Goal: Task Accomplishment & Management: Manage account settings

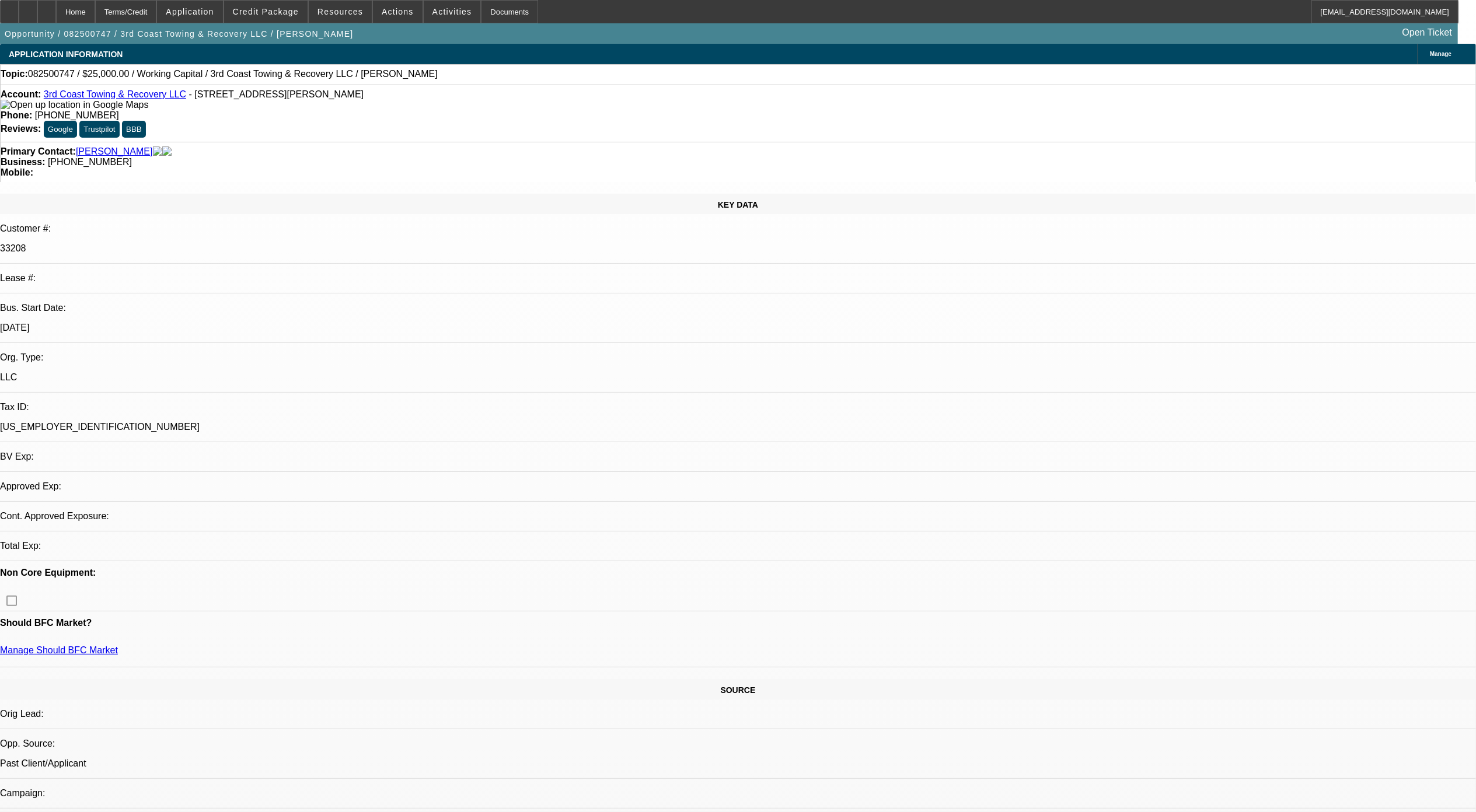
select select "0"
select select "2"
select select "0.1"
select select "1"
select select "2"
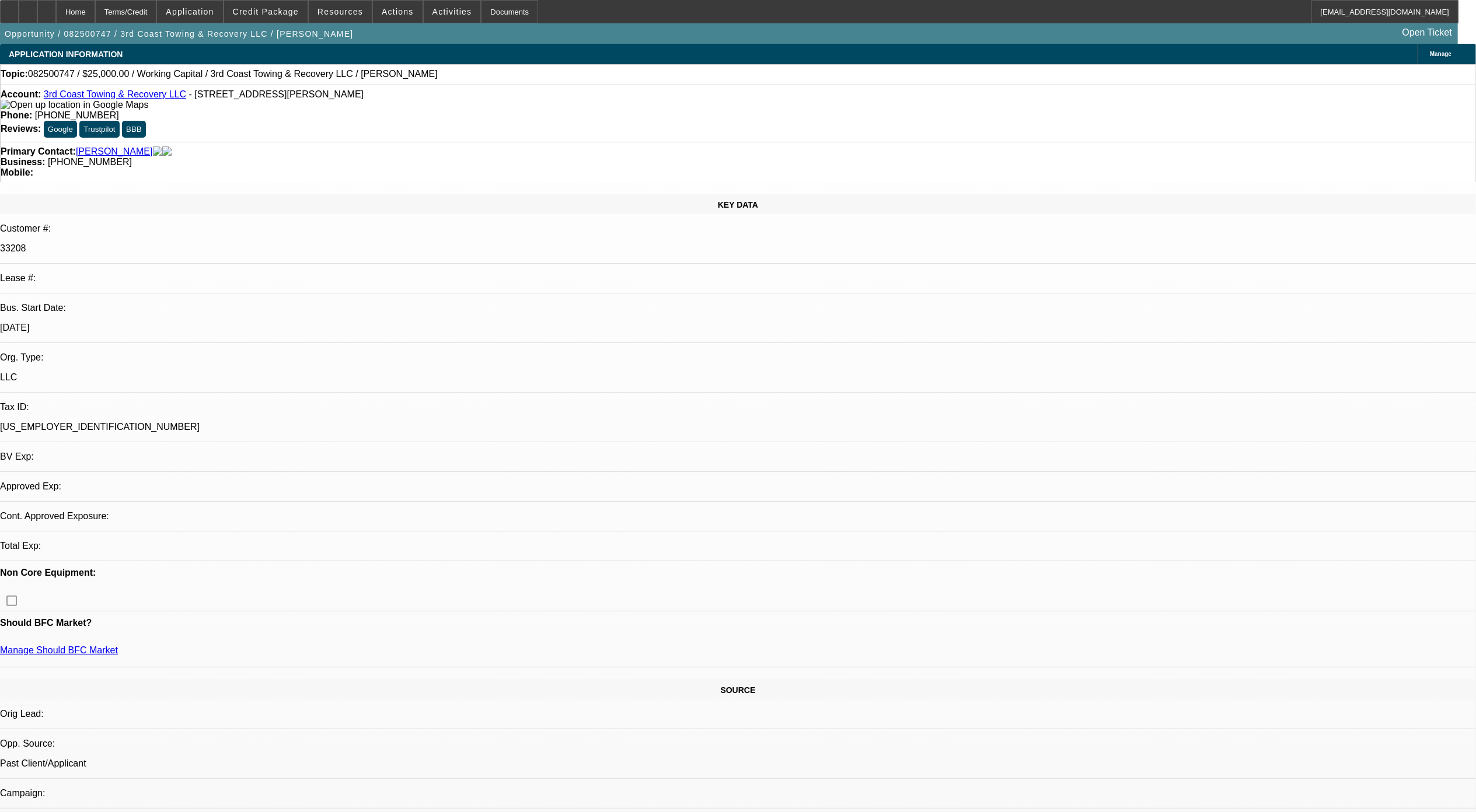
select select "4"
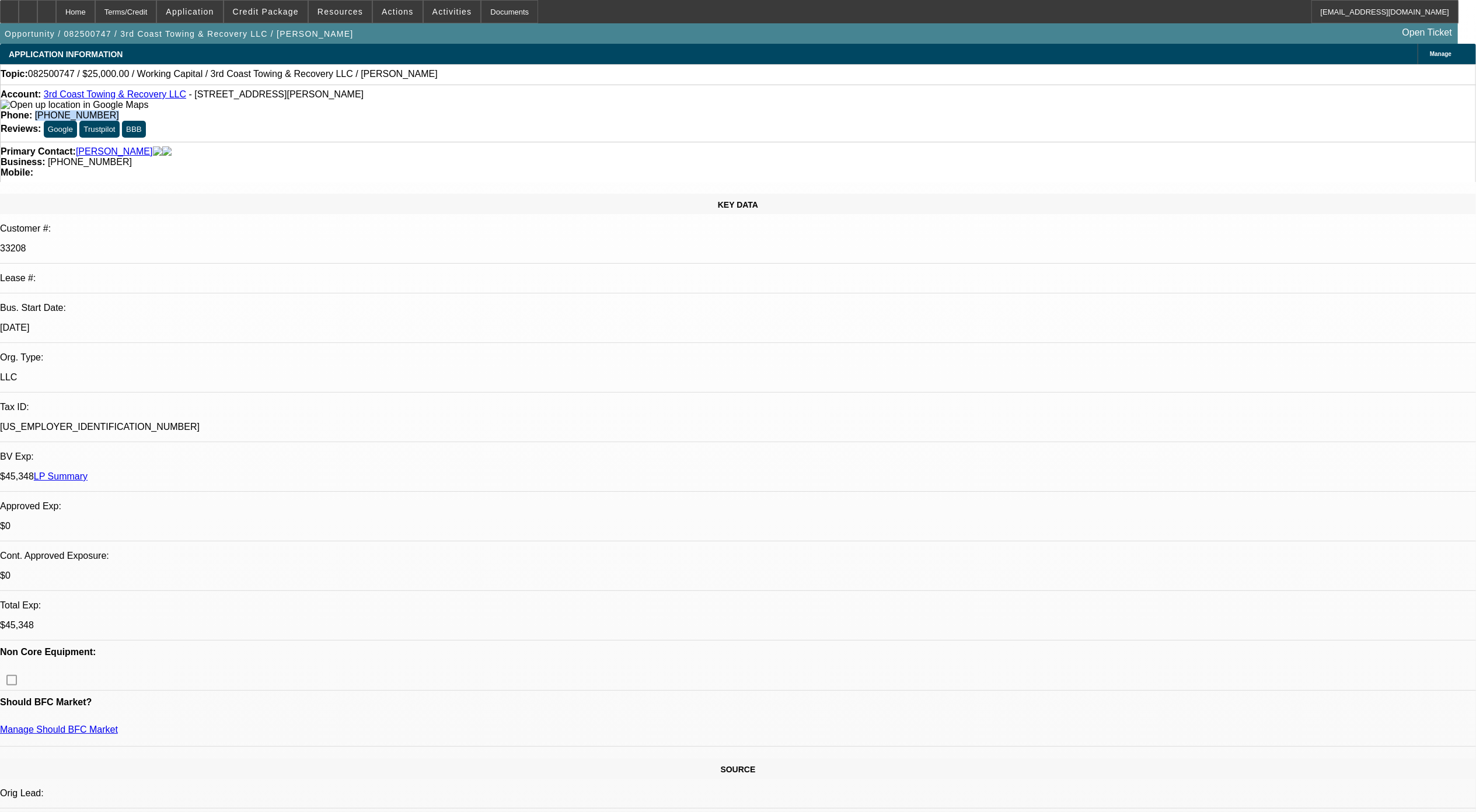
drag, startPoint x: 564, startPoint y: 101, endPoint x: 529, endPoint y: 99, distance: 35.1
click at [529, 110] on div "Phone: (251) 454-4545" at bounding box center [738, 115] width 1475 height 10
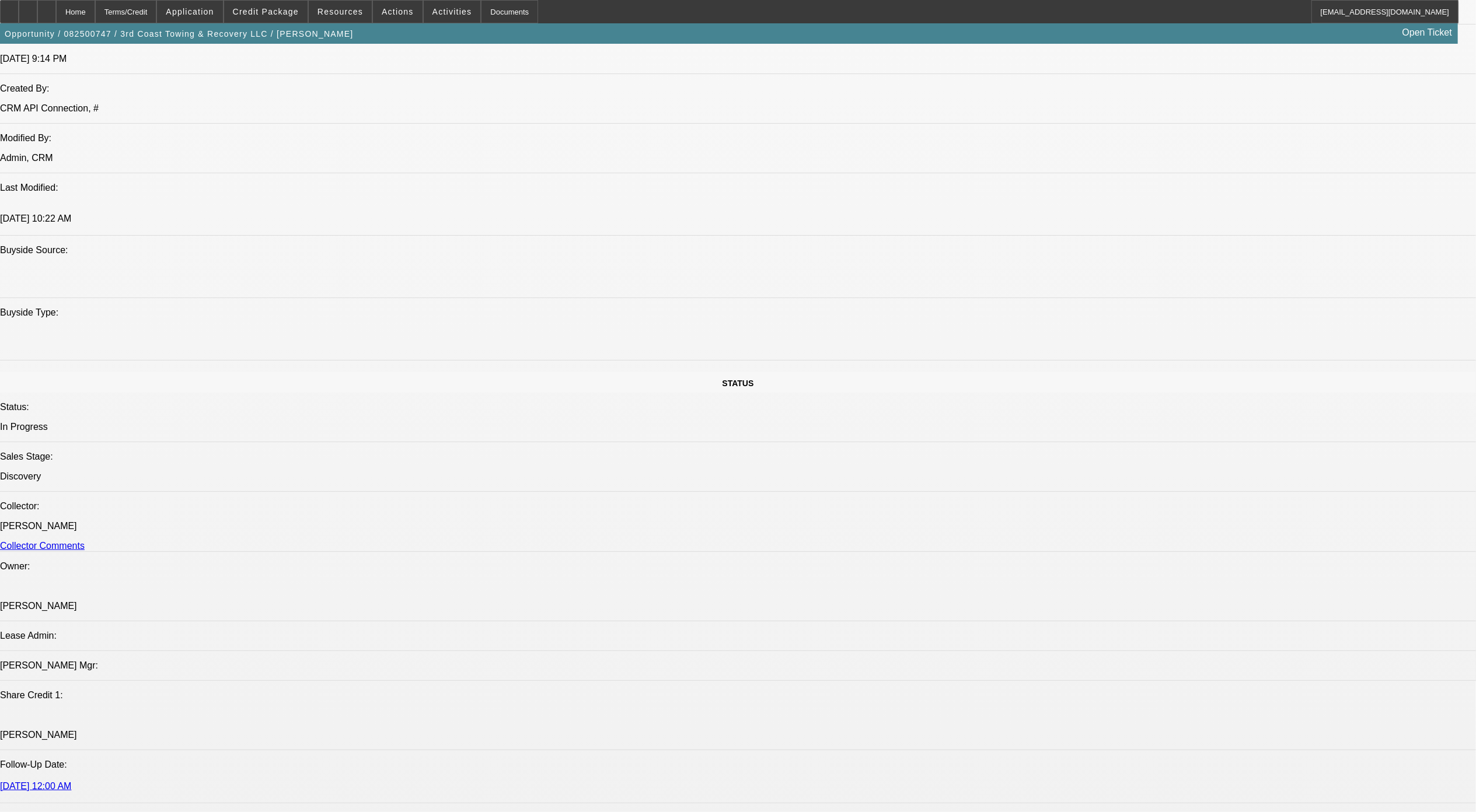
scroll to position [868, 0]
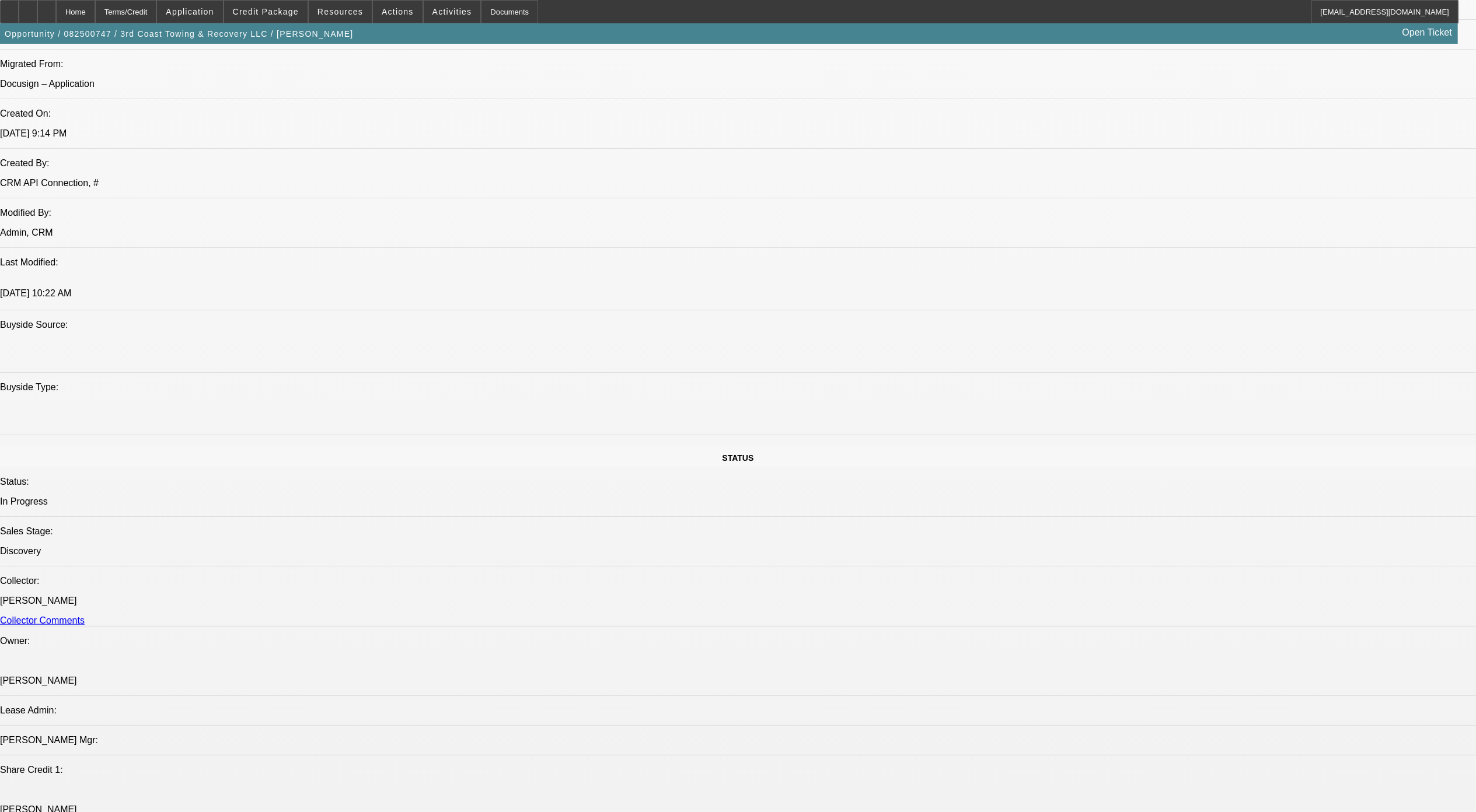
drag, startPoint x: 395, startPoint y: 360, endPoint x: 464, endPoint y: 372, distance: 70.0
drag, startPoint x: 464, startPoint y: 372, endPoint x: 449, endPoint y: 367, distance: 15.8
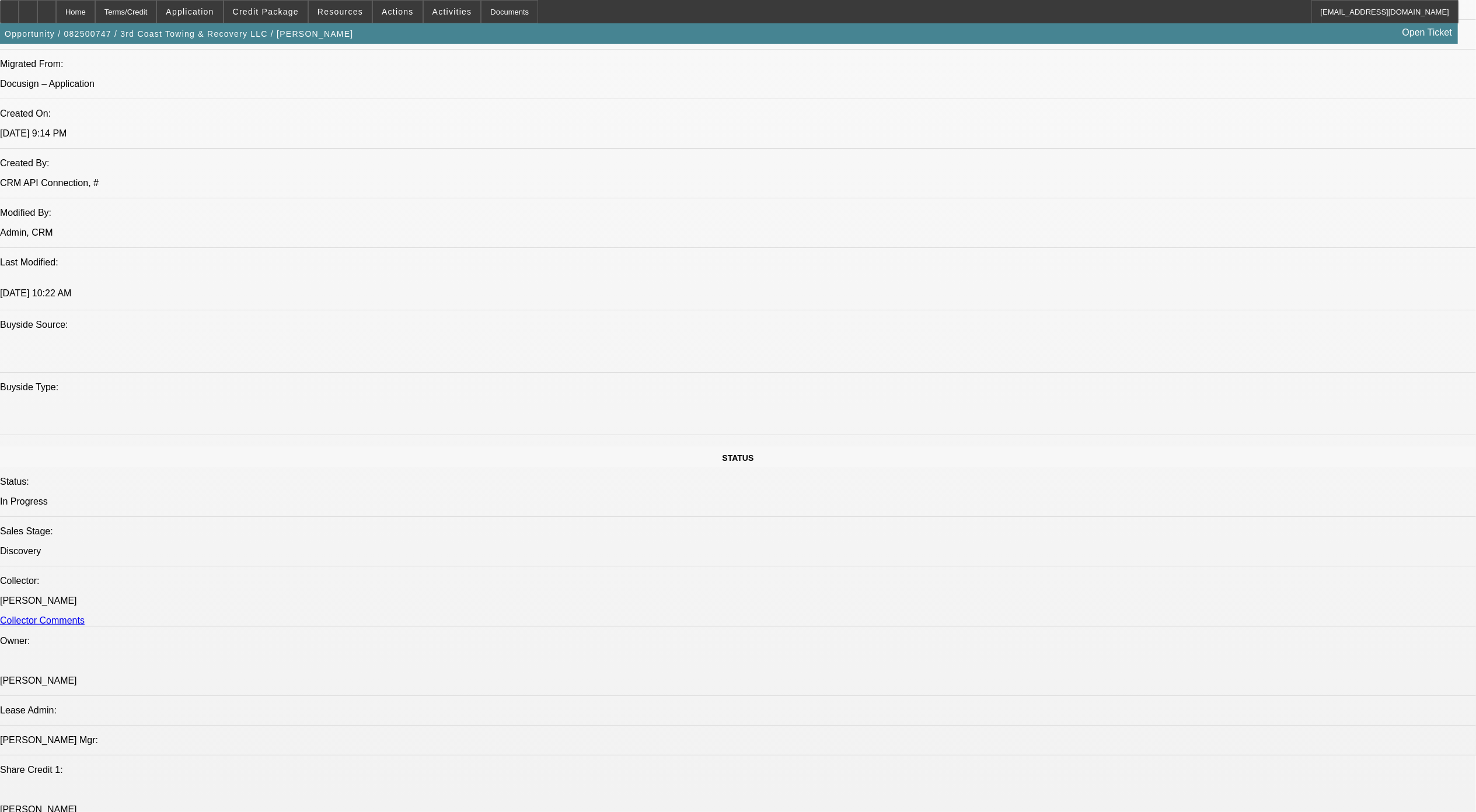
drag, startPoint x: 414, startPoint y: 363, endPoint x: 1048, endPoint y: 531, distance: 655.9
drag, startPoint x: 400, startPoint y: 357, endPoint x: 435, endPoint y: 362, distance: 35.4
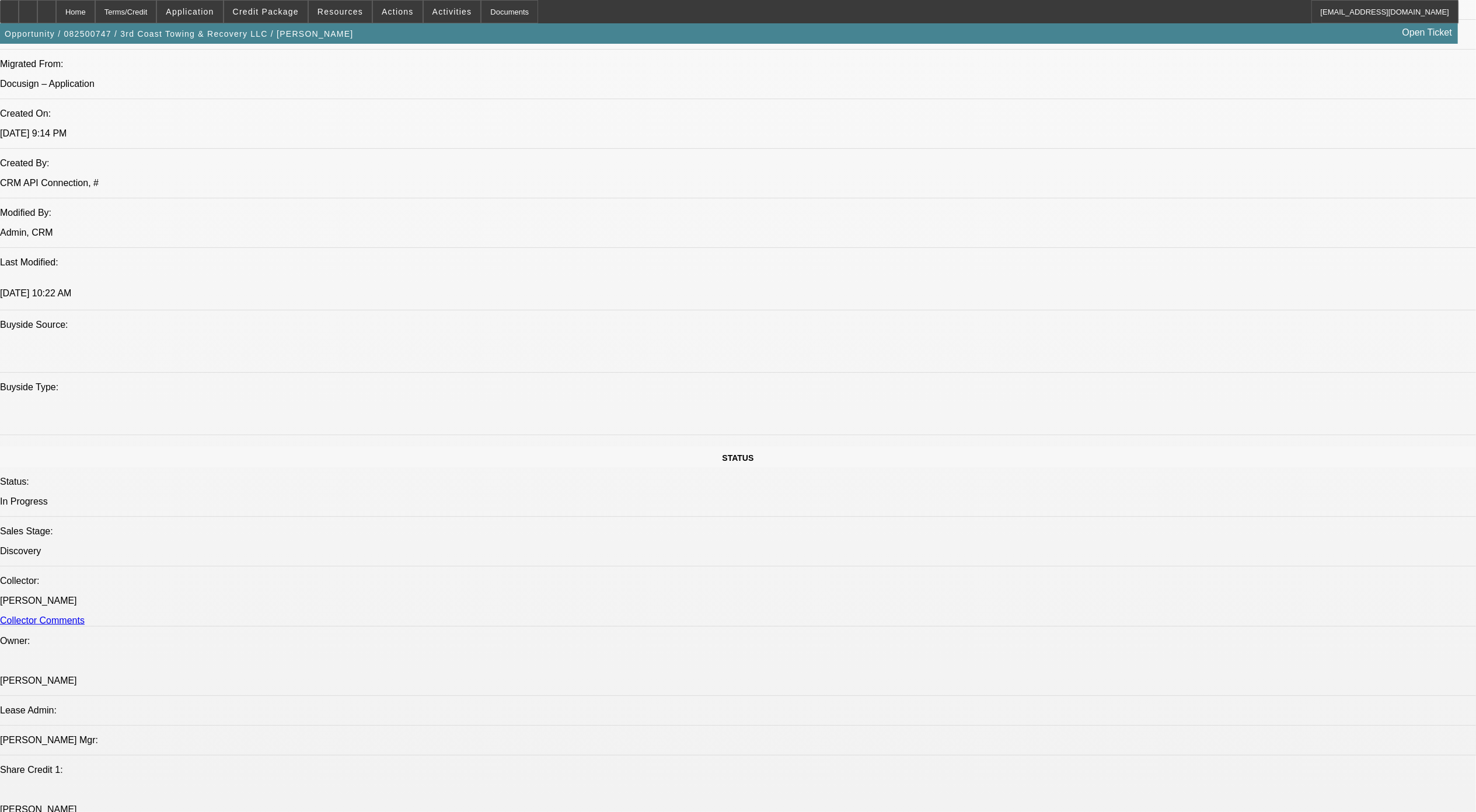
drag, startPoint x: 400, startPoint y: 367, endPoint x: 426, endPoint y: 365, distance: 26.1
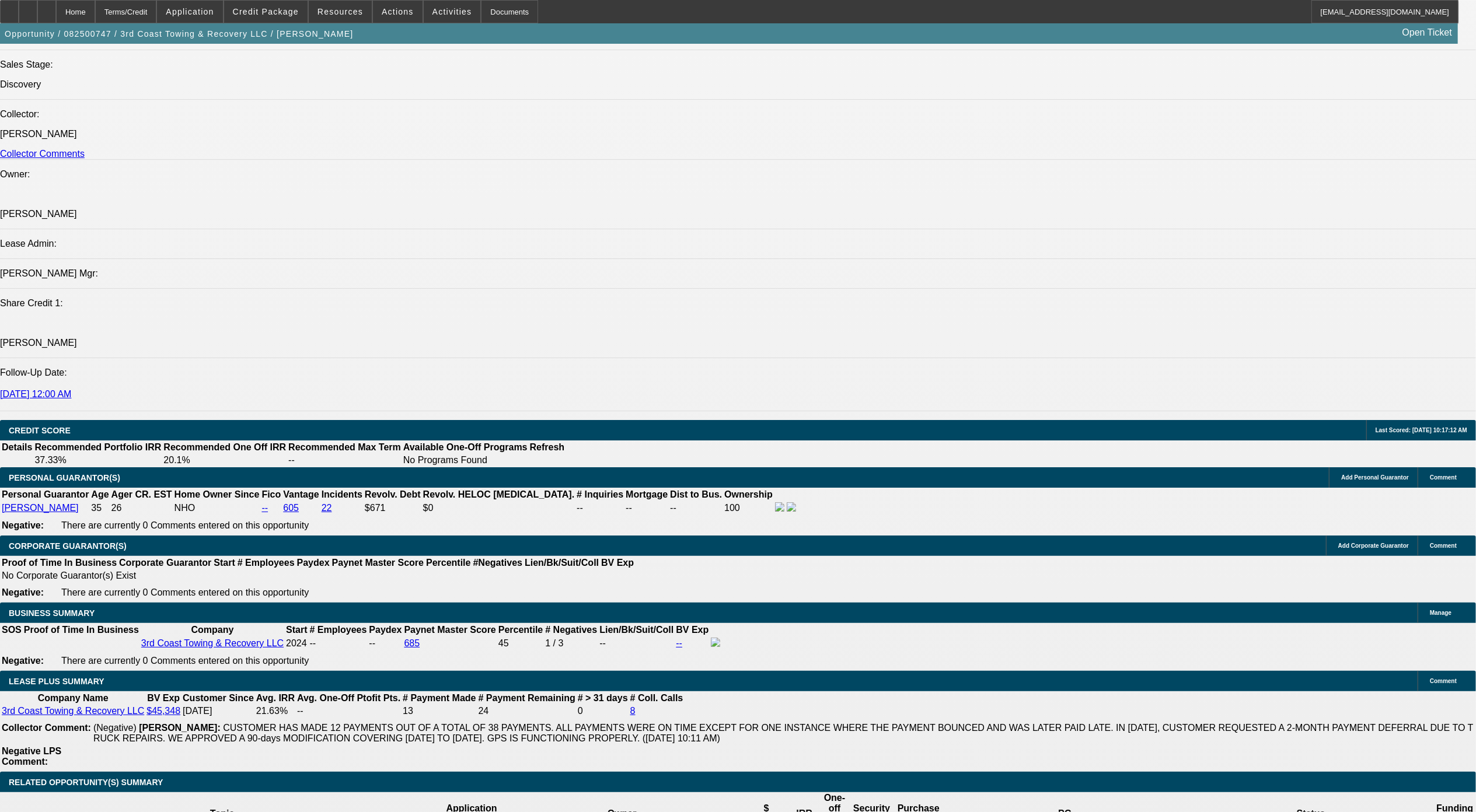
scroll to position [1489, 0]
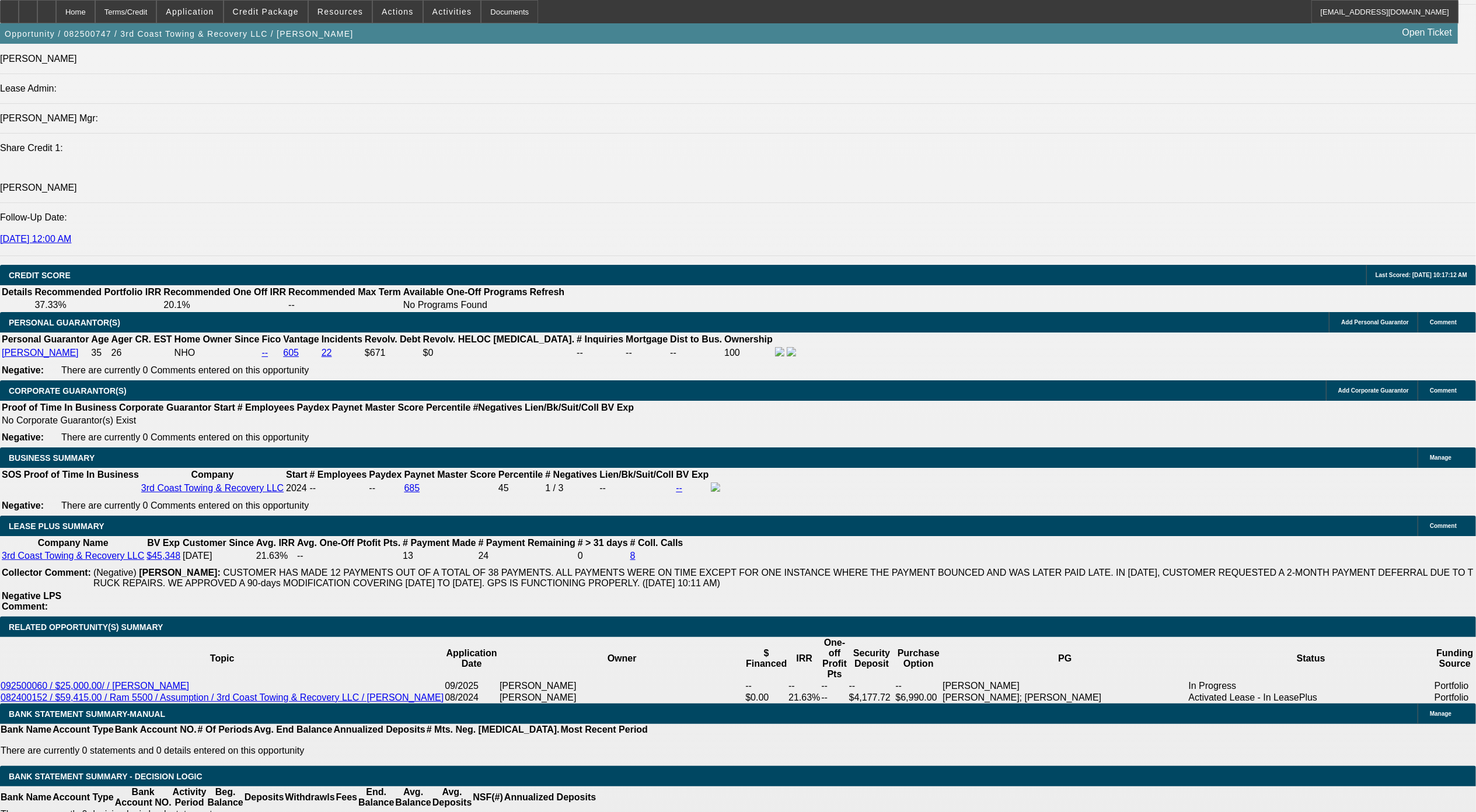
click at [1189, 523] on div "APPLICATION INFORMATION Manage Topic: 082500747 / $25,000.00 / Working Capital …" at bounding box center [738, 784] width 1476 height 4459
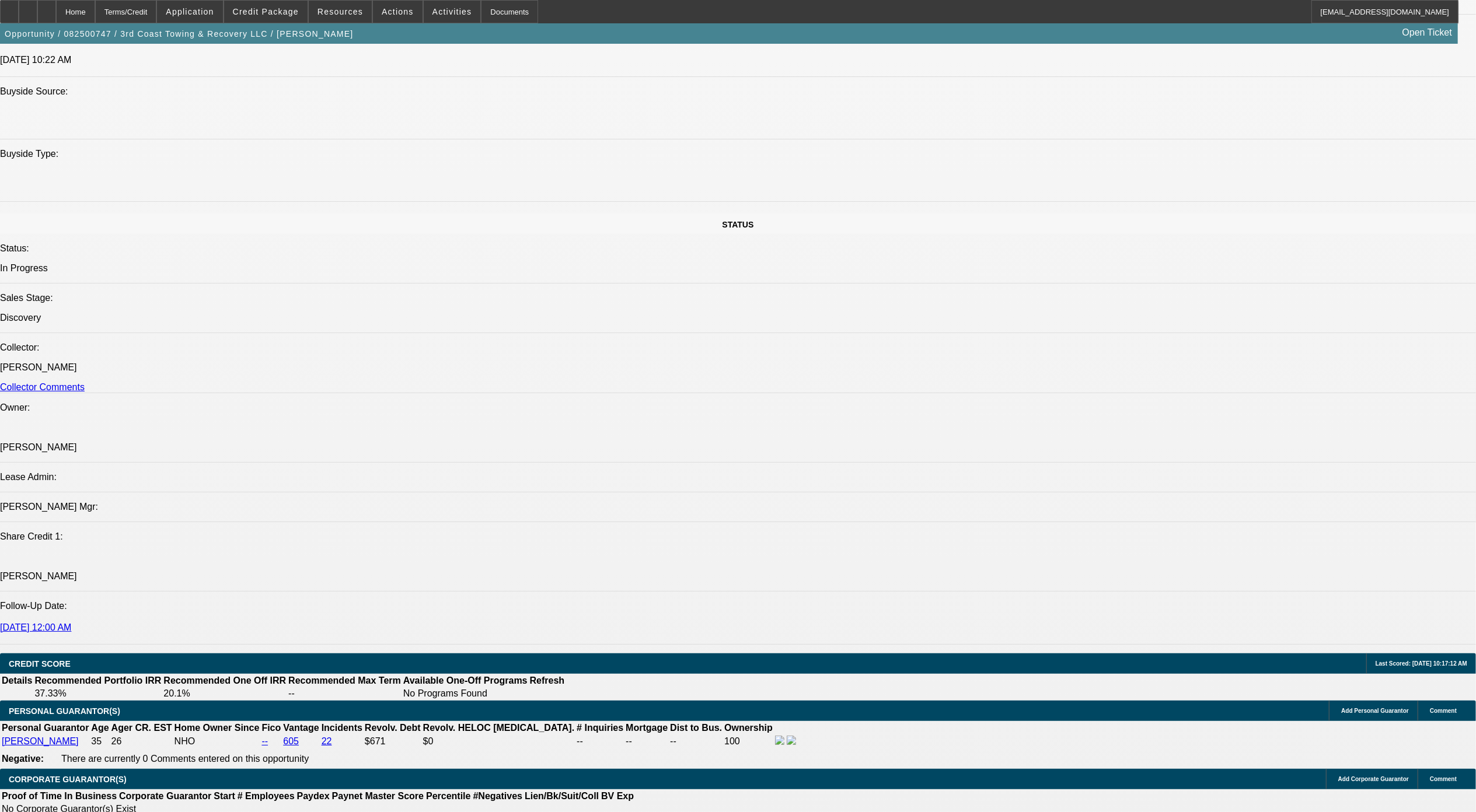
scroll to position [1568, 0]
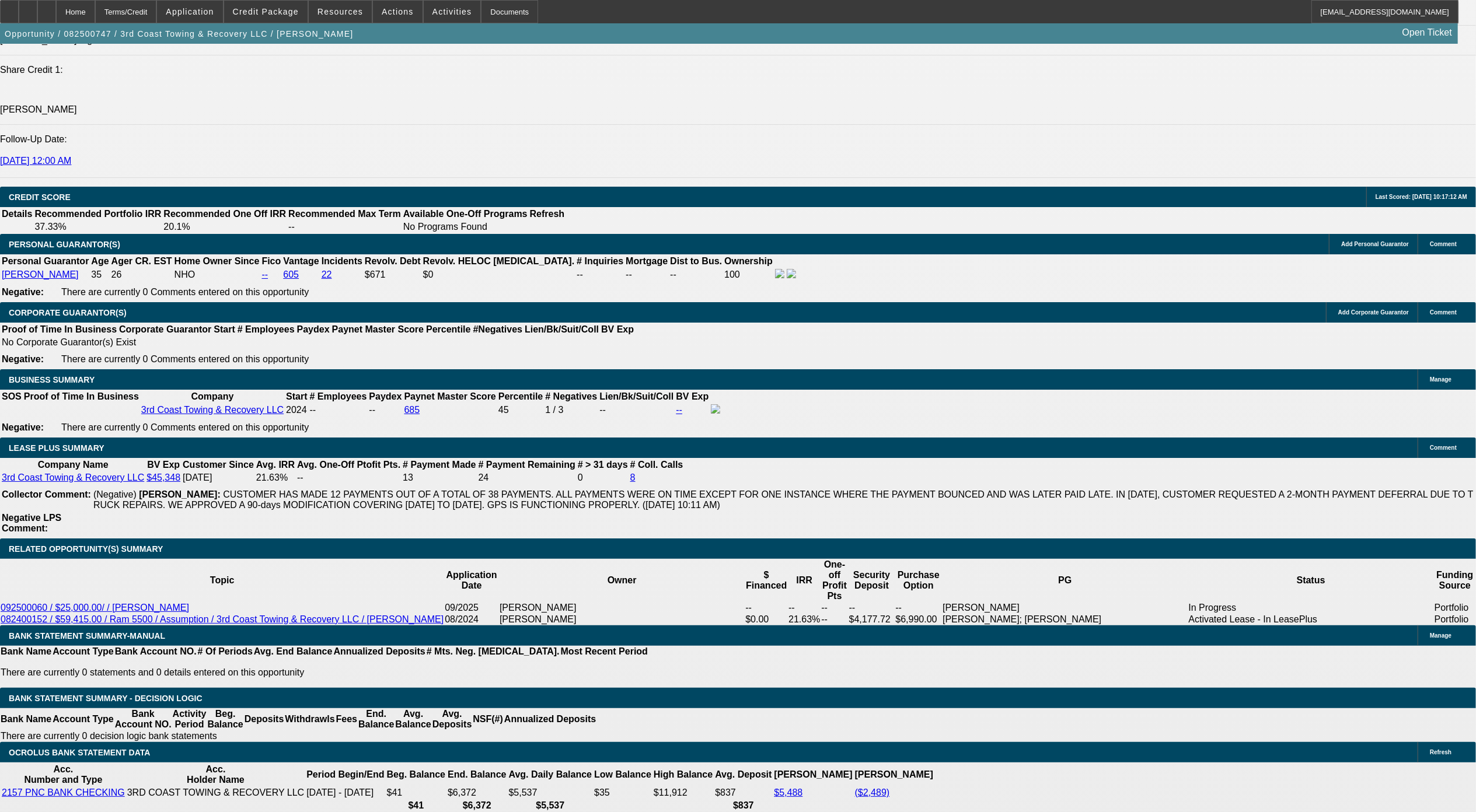
type input "UNKNOWN"
type input "120"
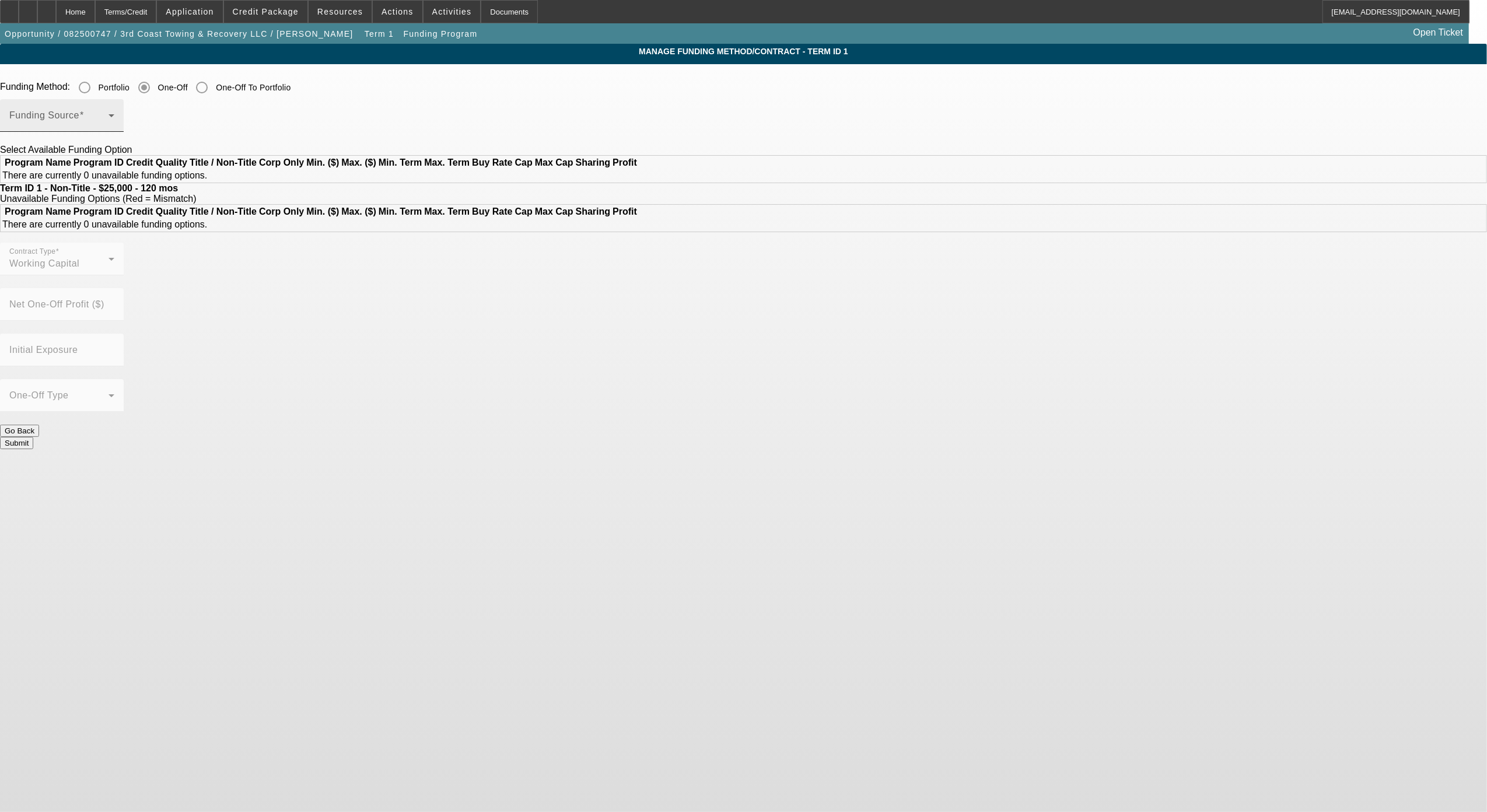
click at [109, 117] on span at bounding box center [59, 119] width 100 height 14
click at [963, 99] on div at bounding box center [743, 406] width 1487 height 812
click at [109, 119] on span at bounding box center [59, 119] width 100 height 14
click at [929, 113] on div at bounding box center [743, 406] width 1487 height 812
click at [109, 127] on span at bounding box center [59, 119] width 100 height 14
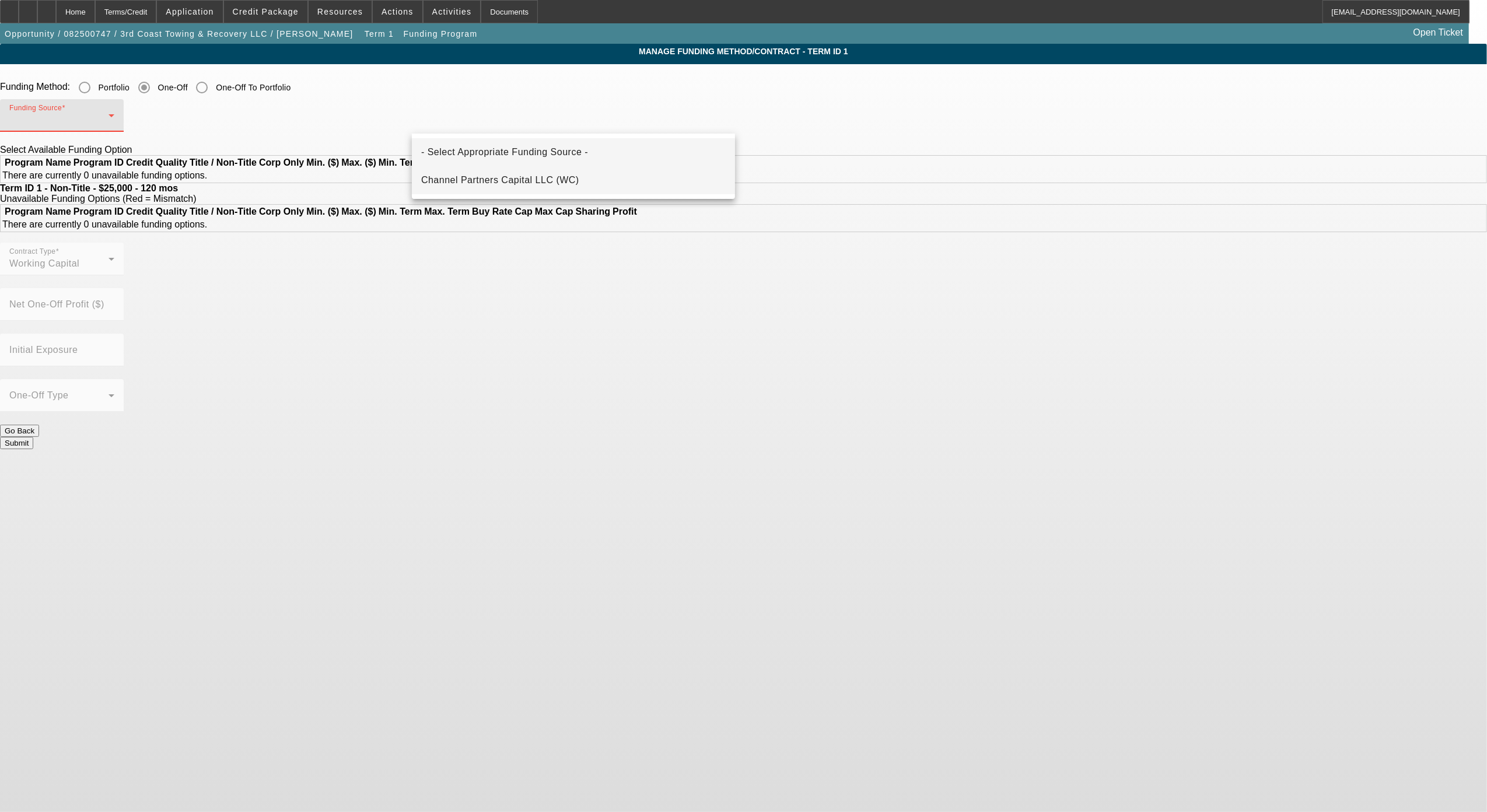
click at [546, 178] on span "Channel Partners Capital LLC (WC)" at bounding box center [500, 180] width 158 height 14
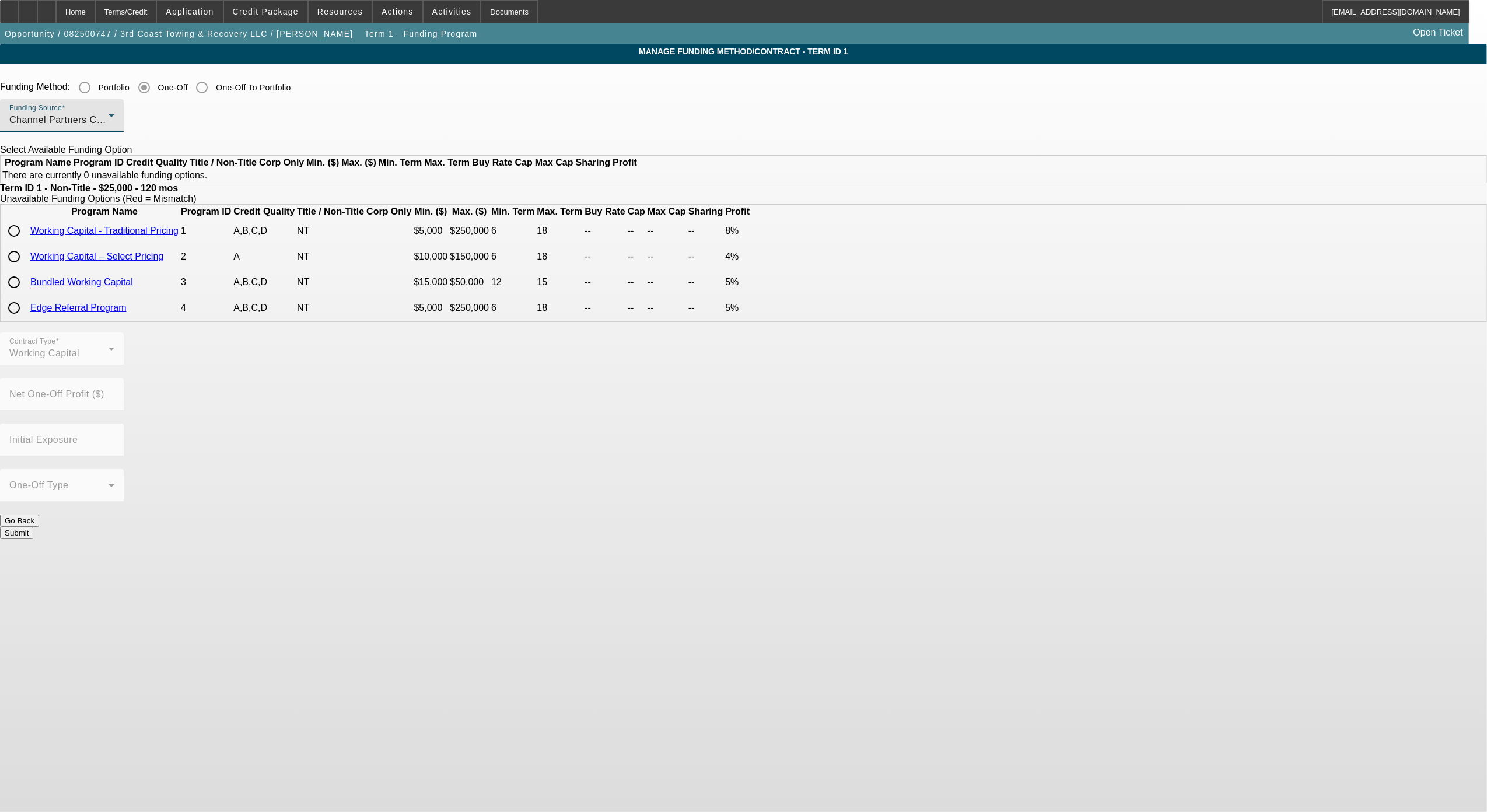
click at [1162, 207] on app-term-manage-funding "Manage Funding Method/Contract - Term ID 1 Funding Method: Portfolio One-Off On…" at bounding box center [743, 297] width 1487 height 506
click at [1345, 169] on app-term-manage-funding "Manage Funding Method/Contract - Term ID 1 Funding Method: Portfolio One-Off On…" at bounding box center [743, 297] width 1487 height 506
click at [395, 288] on app-term-manage-funding "Manage Funding Method/Contract - Term ID 1 Funding Method: Portfolio One-Off On…" at bounding box center [743, 297] width 1487 height 506
click at [179, 244] on td "Working Capital - Traditional Pricing" at bounding box center [104, 231] width 150 height 25
click at [26, 243] on input "radio" at bounding box center [13, 230] width 24 height 24
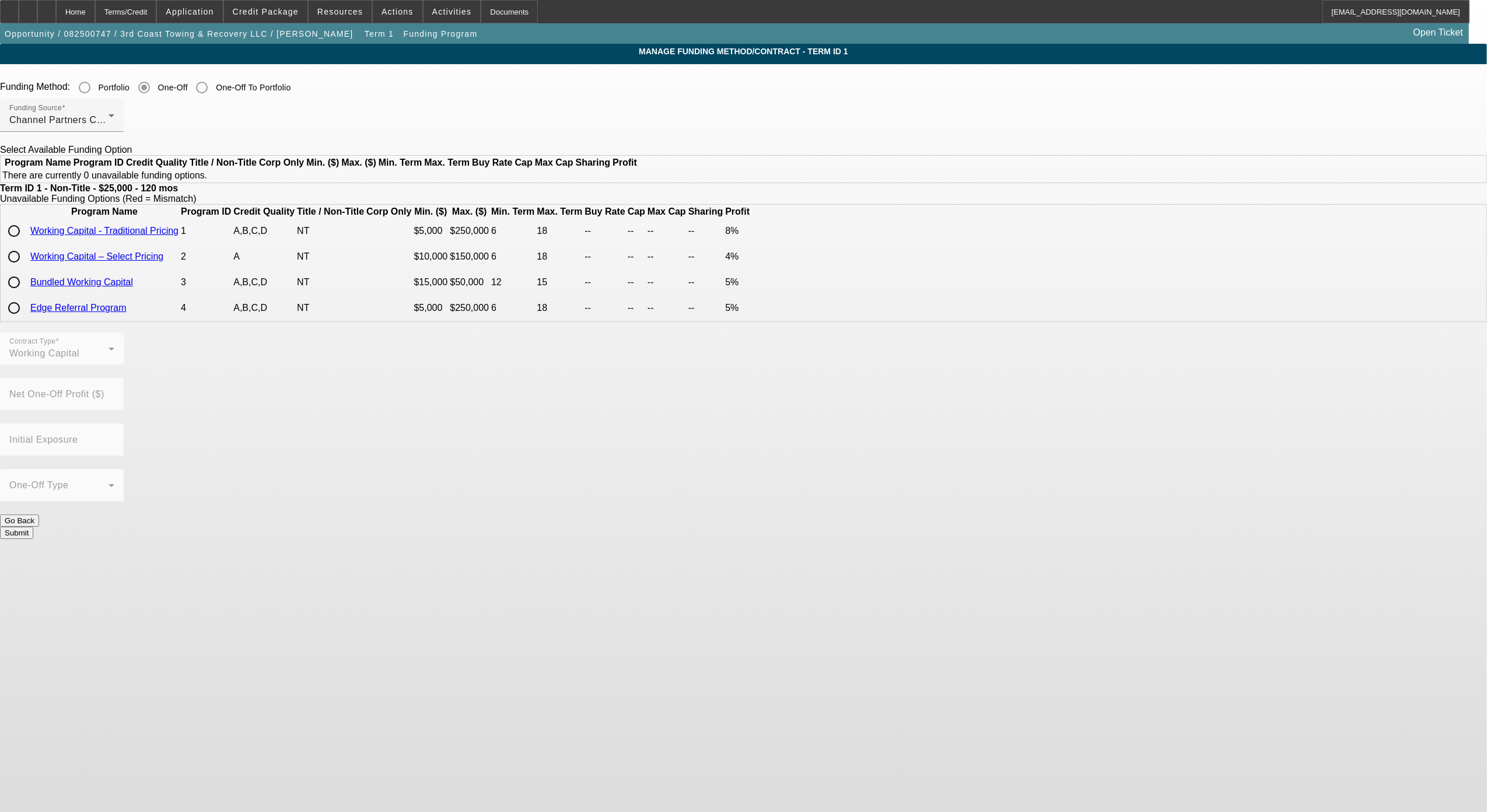
radio input "true"
click at [1165, 182] on app-term-manage-funding "Manage Funding Method/Contract - Term ID 1 Funding Method: Portfolio One-Off On…" at bounding box center [743, 297] width 1487 height 506
click at [1247, 212] on app-term-manage-funding "Manage Funding Method/Contract - Term ID 1 Funding Method: Portfolio One-Off On…" at bounding box center [743, 297] width 1487 height 506
click at [33, 527] on button "Submit" at bounding box center [16, 532] width 33 height 12
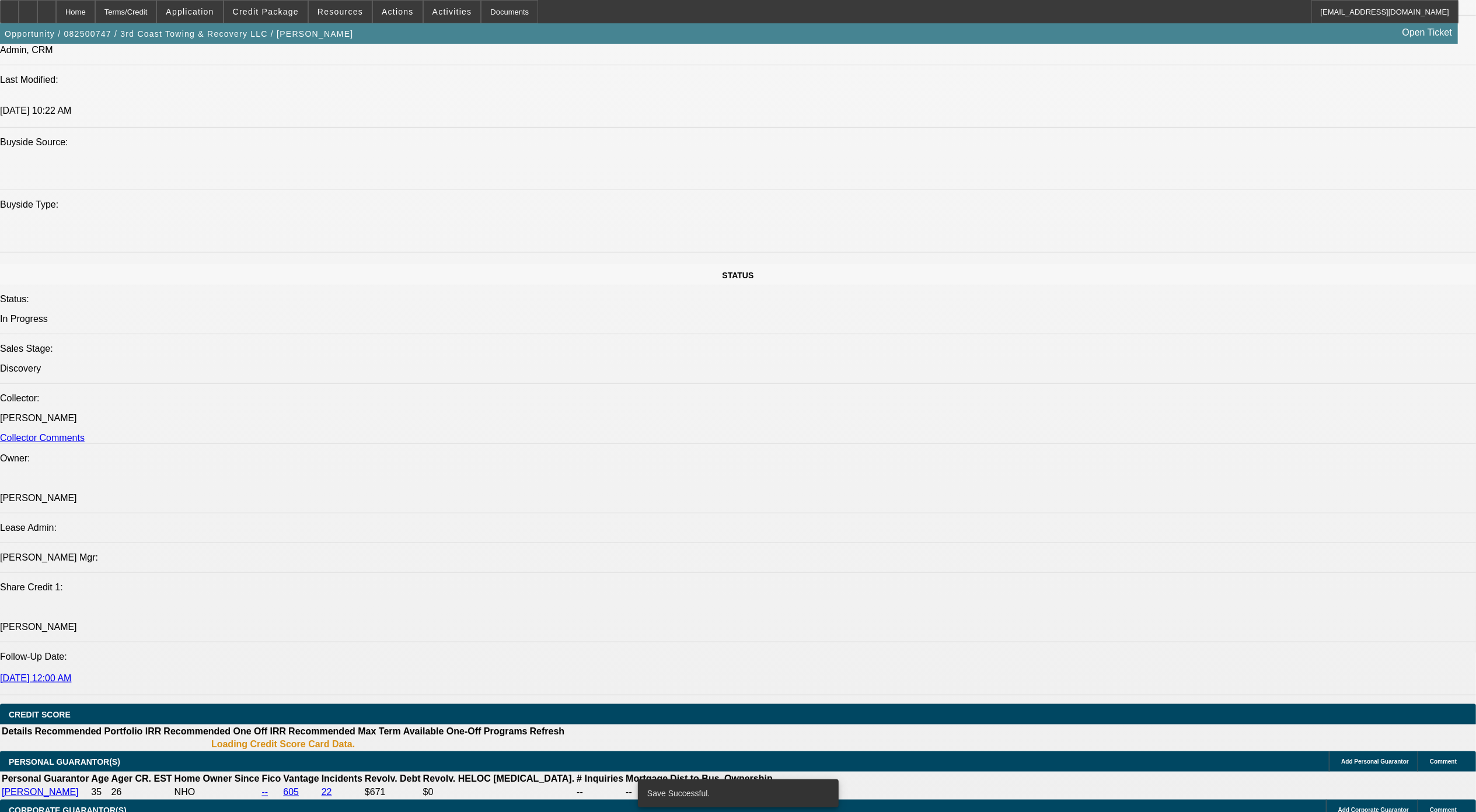
select select "0"
select select "2"
select select "0.1"
select select "4"
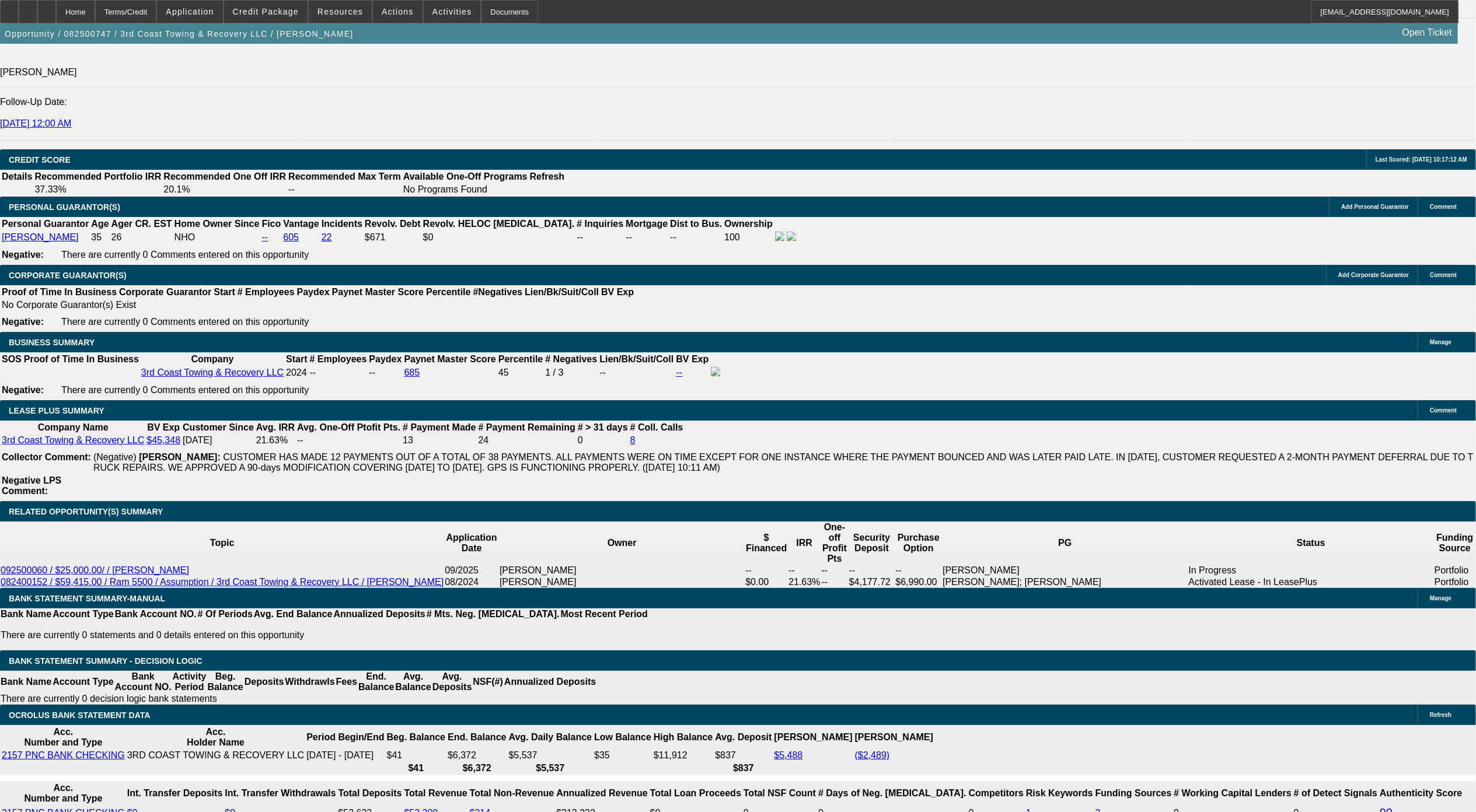
scroll to position [1645, 0]
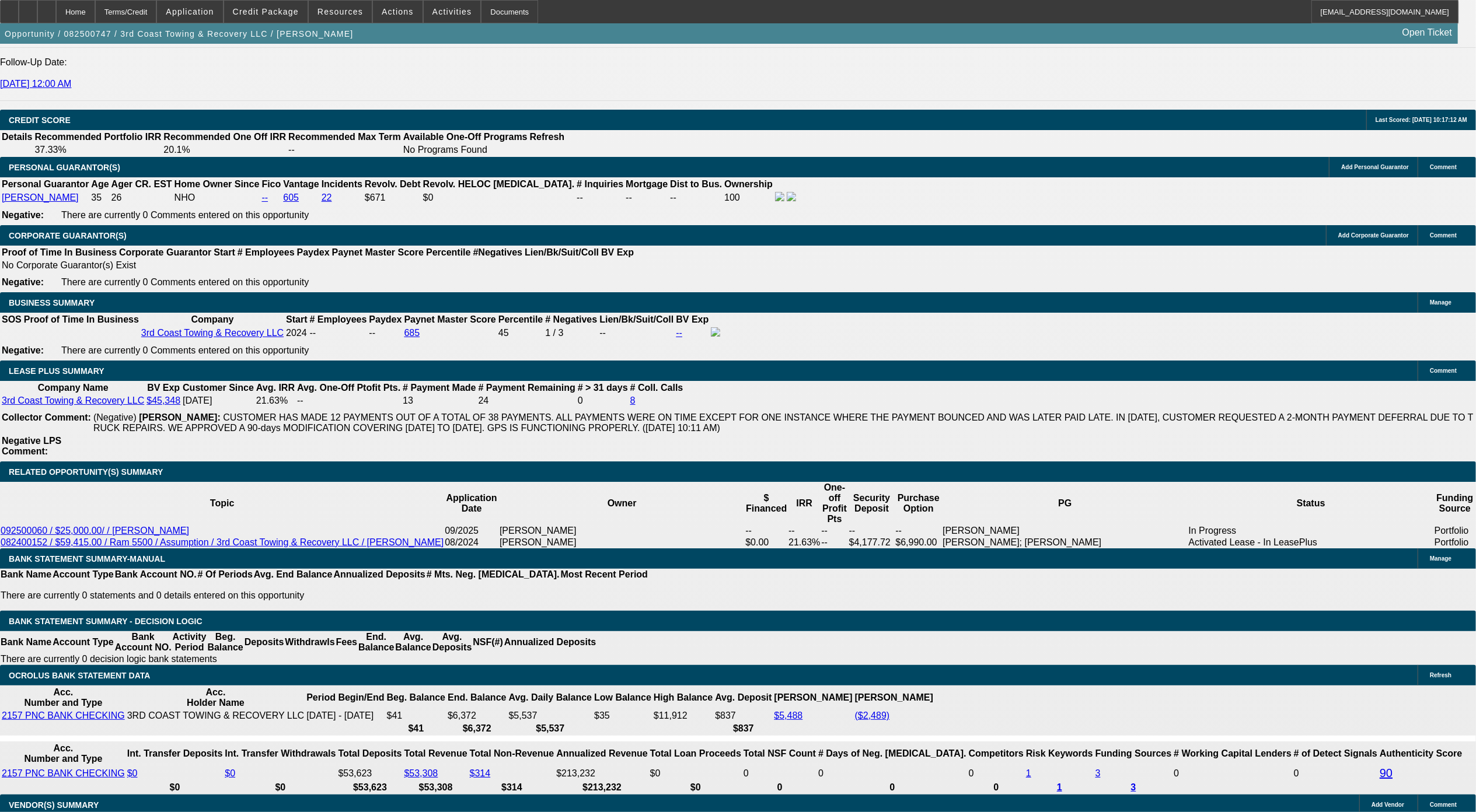
type input "18"
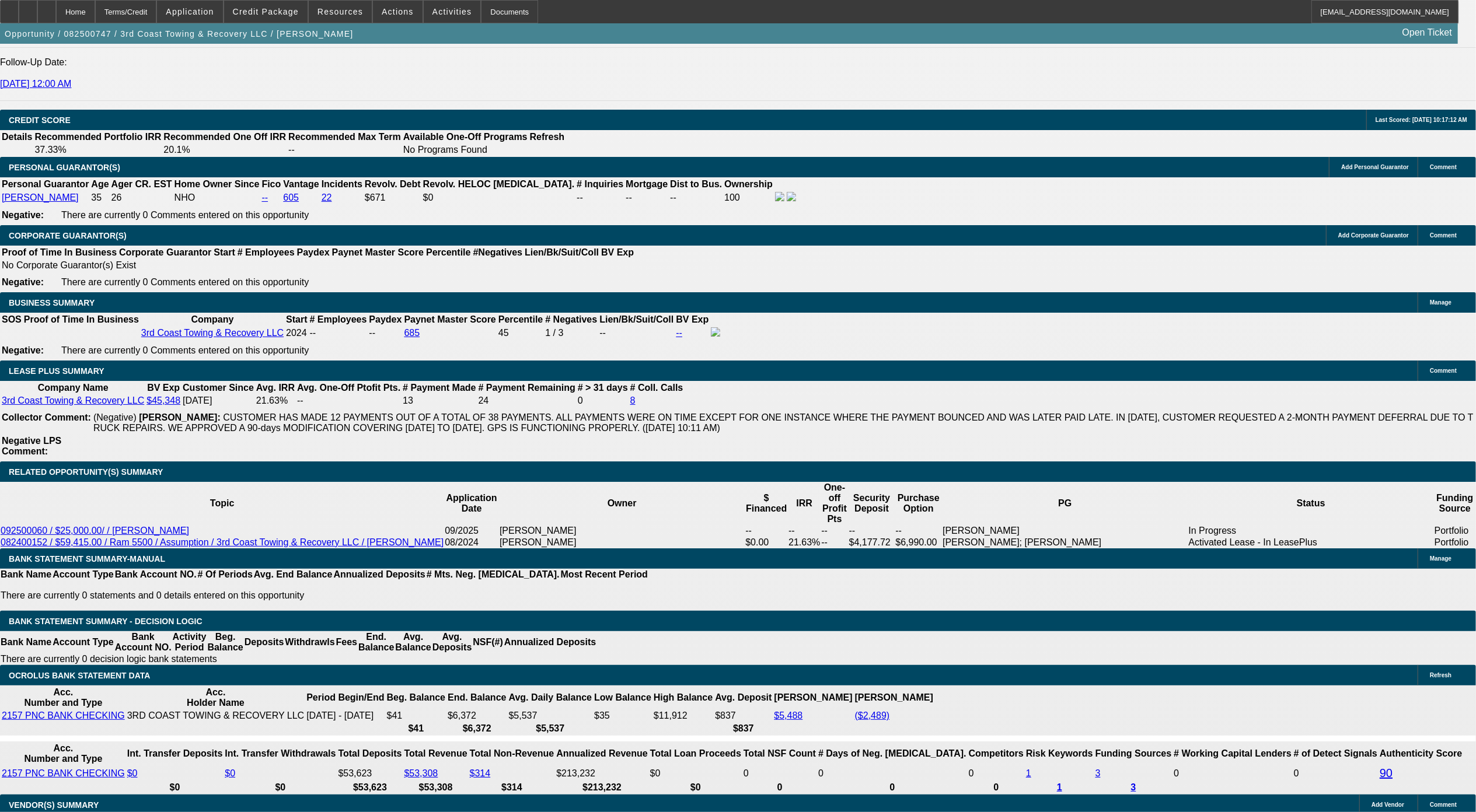
type input "2"
type input "$2,821.96"
type input "$1,410.98"
type input "23"
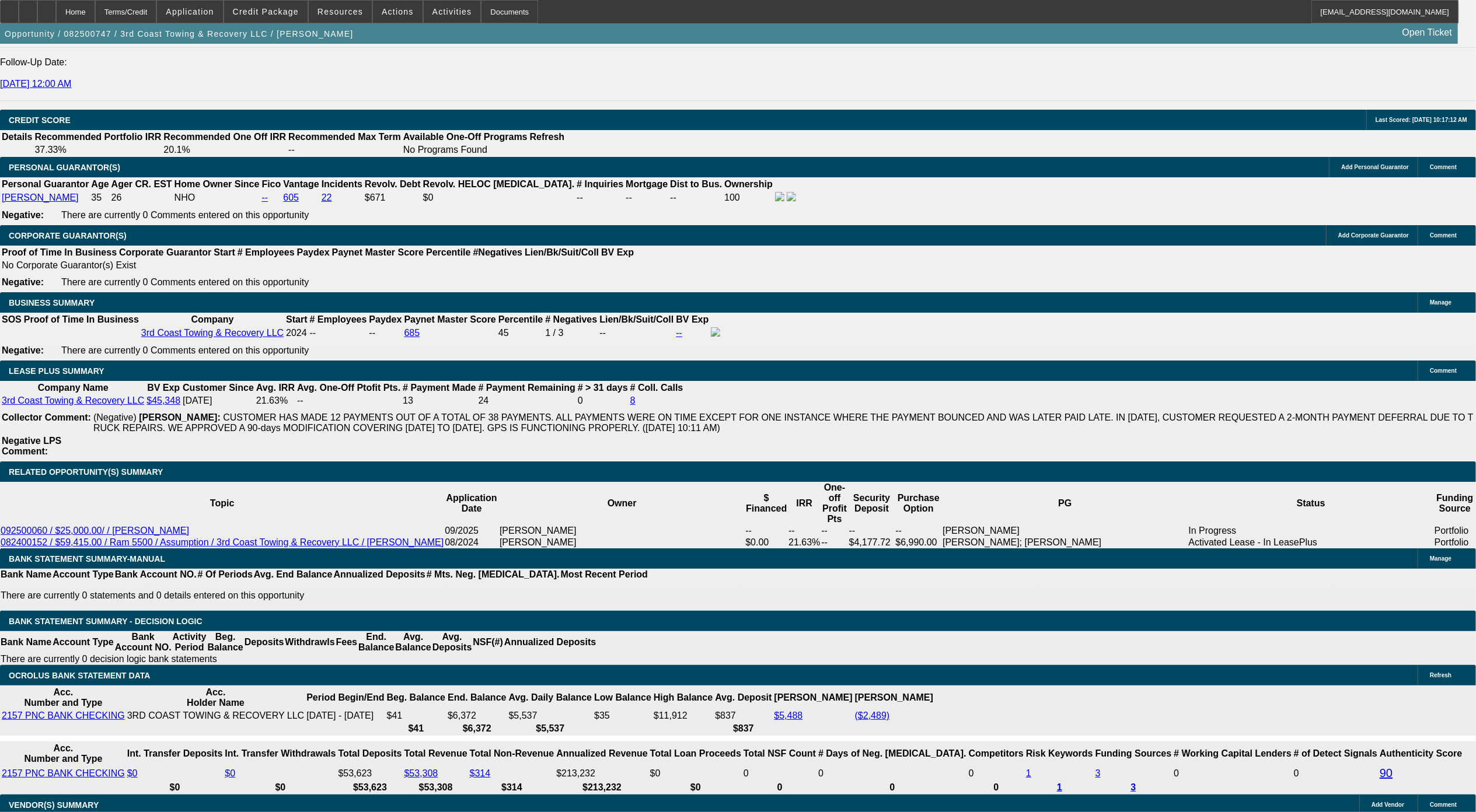
type input "$3,310.72"
type input "$1,655.36"
type input "23"
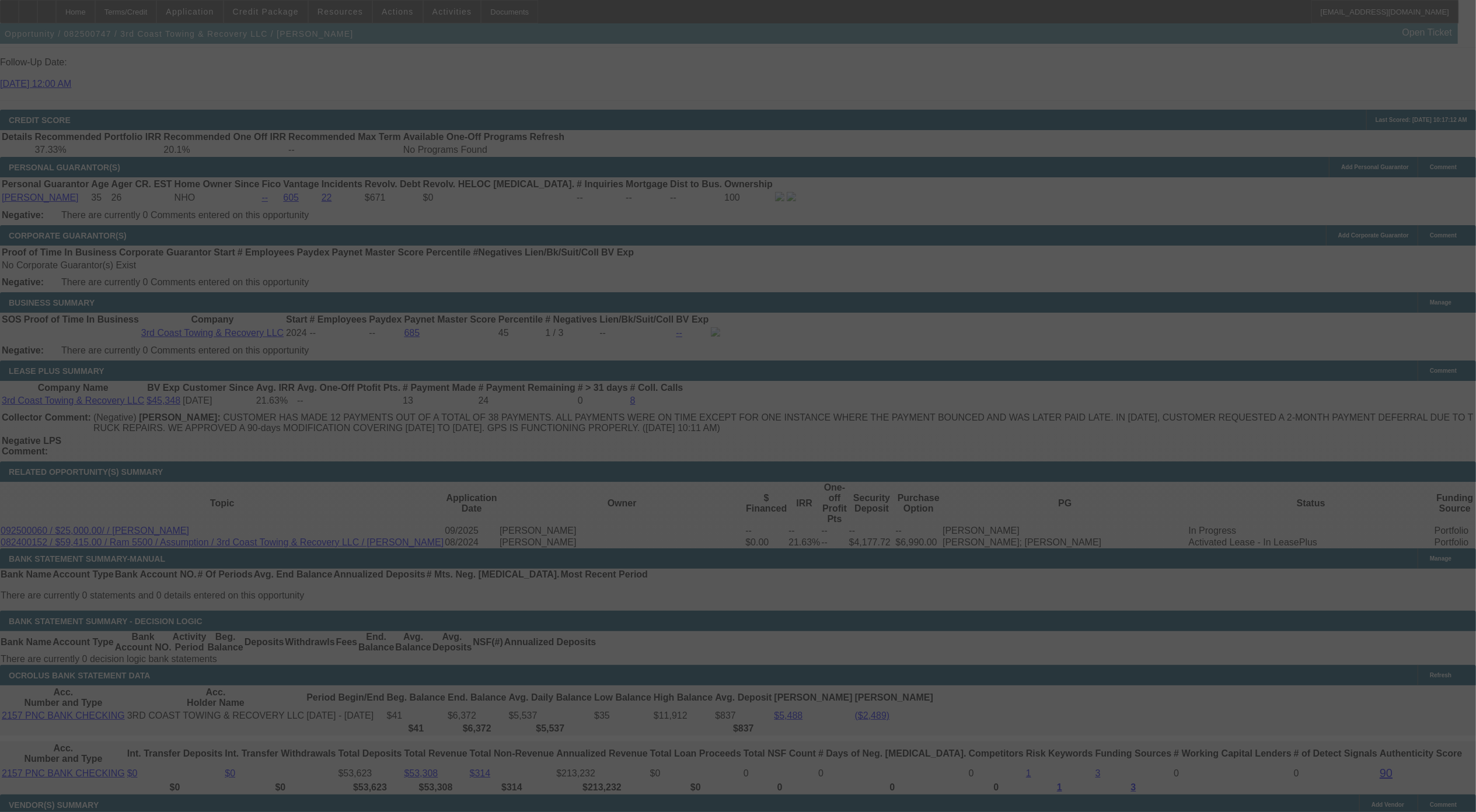
scroll to position [0, 0]
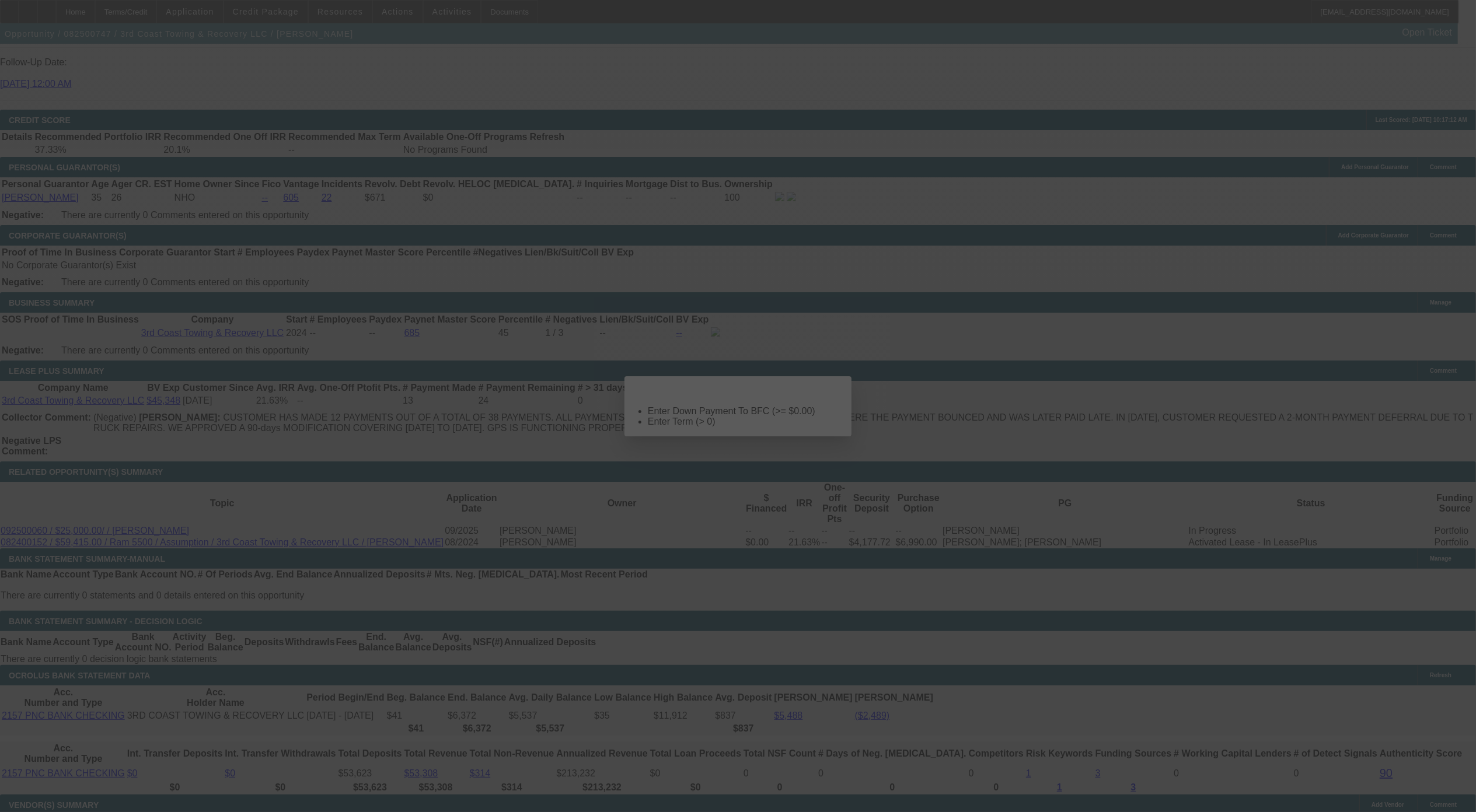
select select "0"
select select "2"
select select "0.1"
select select "4"
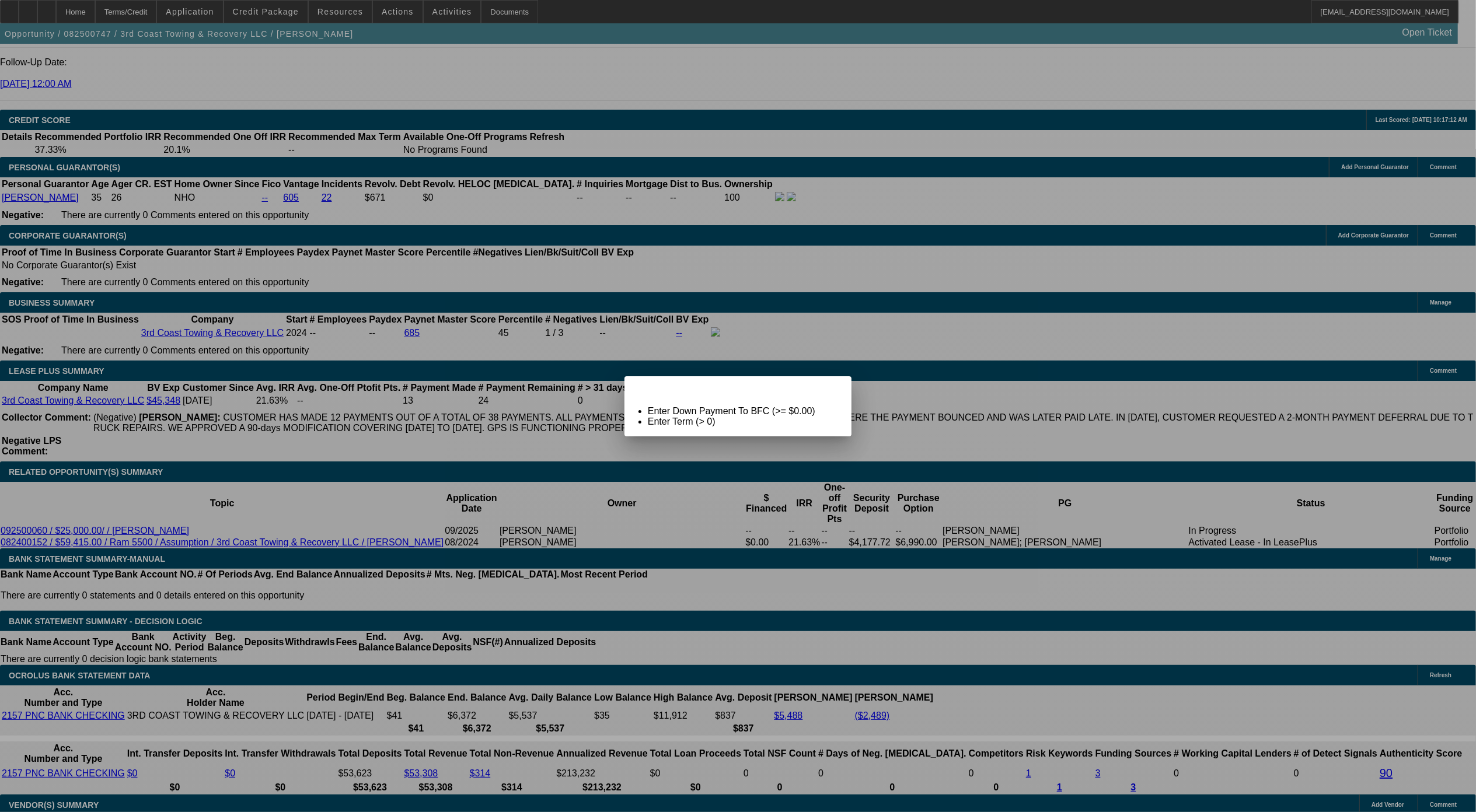
click at [829, 389] on span "Close" at bounding box center [836, 386] width 16 height 7
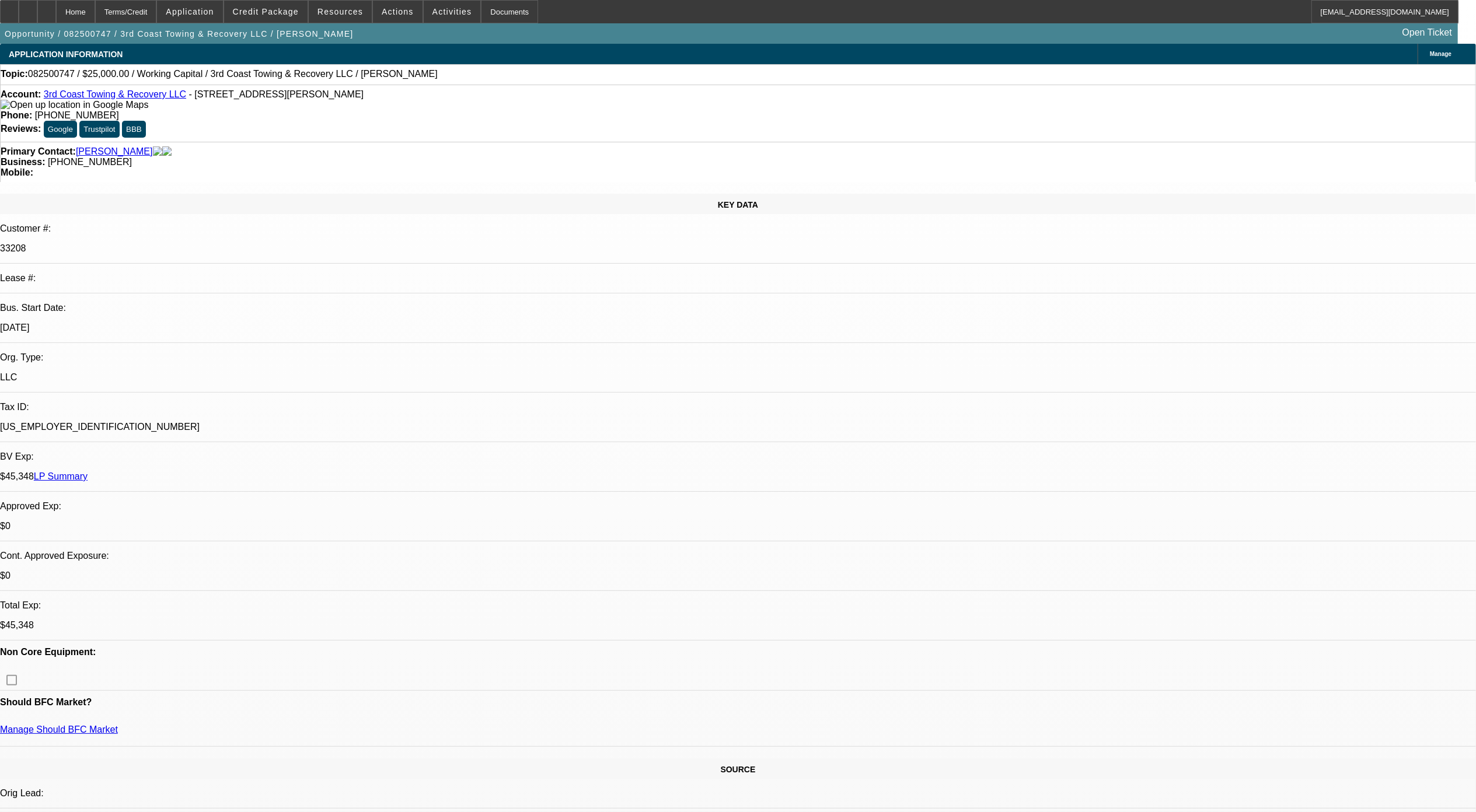
scroll to position [1645, 0]
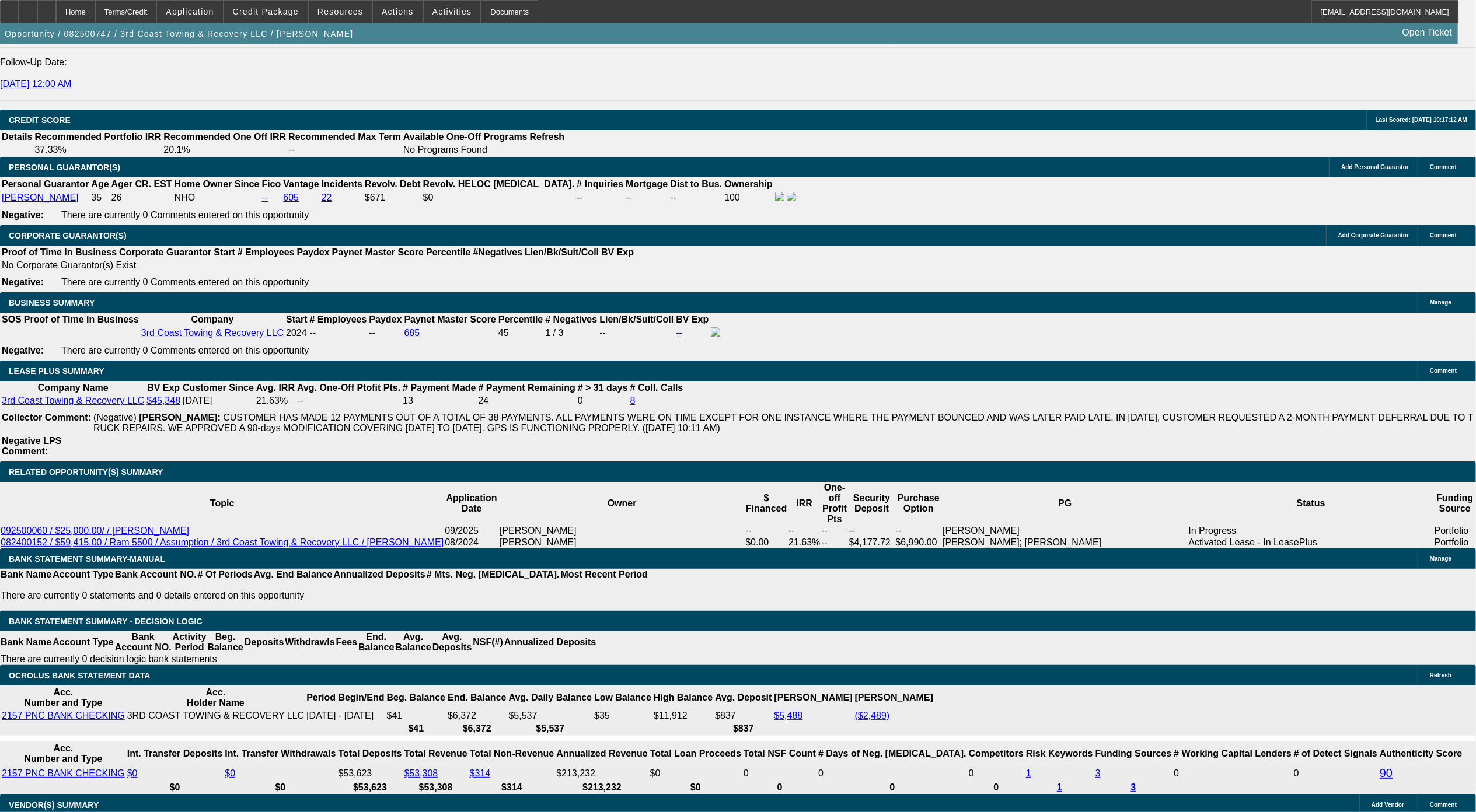
drag, startPoint x: 285, startPoint y: 191, endPoint x: 412, endPoint y: 195, distance: 127.1
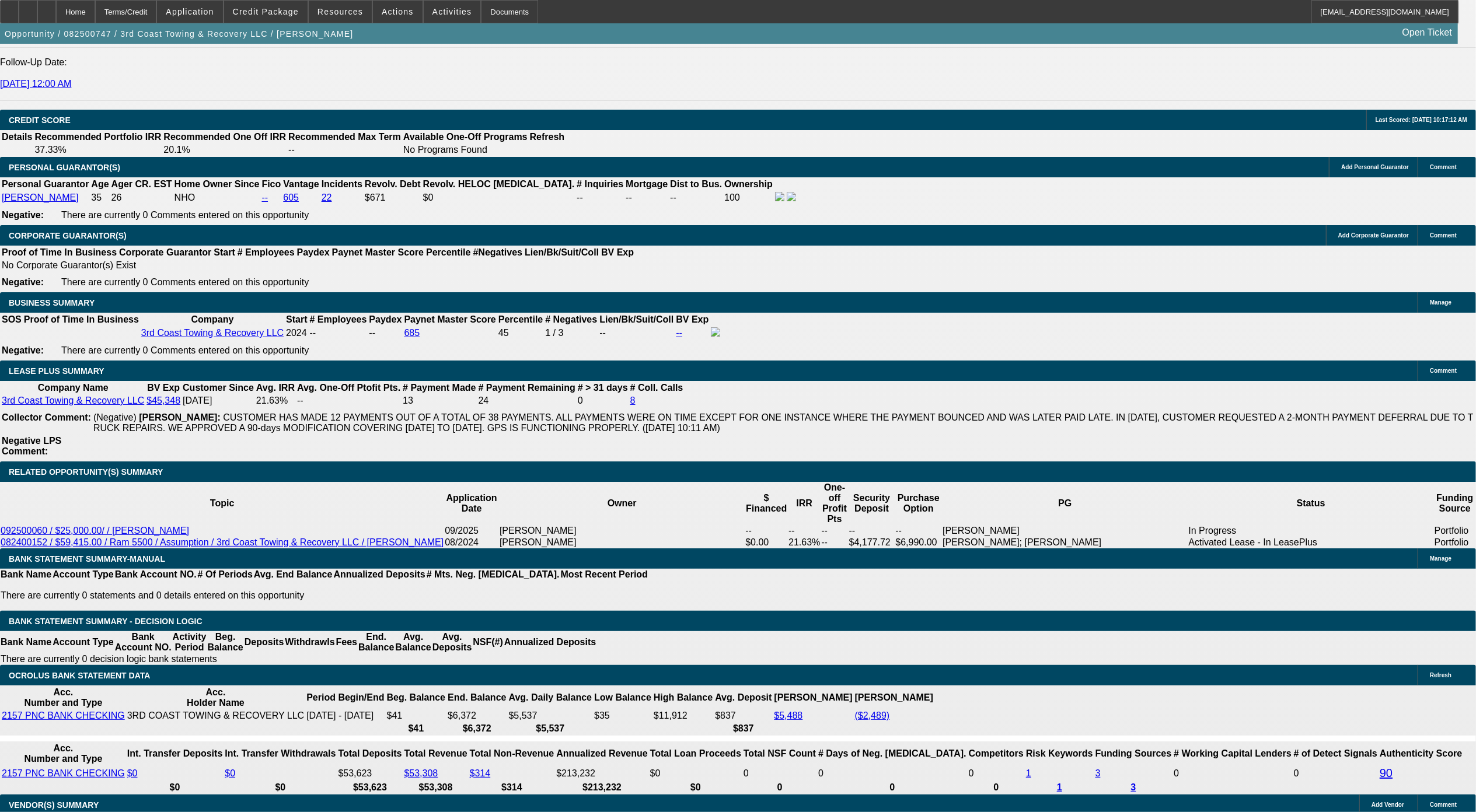
drag, startPoint x: 412, startPoint y: 195, endPoint x: 434, endPoint y: 203, distance: 23.4
drag, startPoint x: 296, startPoint y: 192, endPoint x: 410, endPoint y: 217, distance: 116.7
drag, startPoint x: 410, startPoint y: 217, endPoint x: 437, endPoint y: 236, distance: 33.0
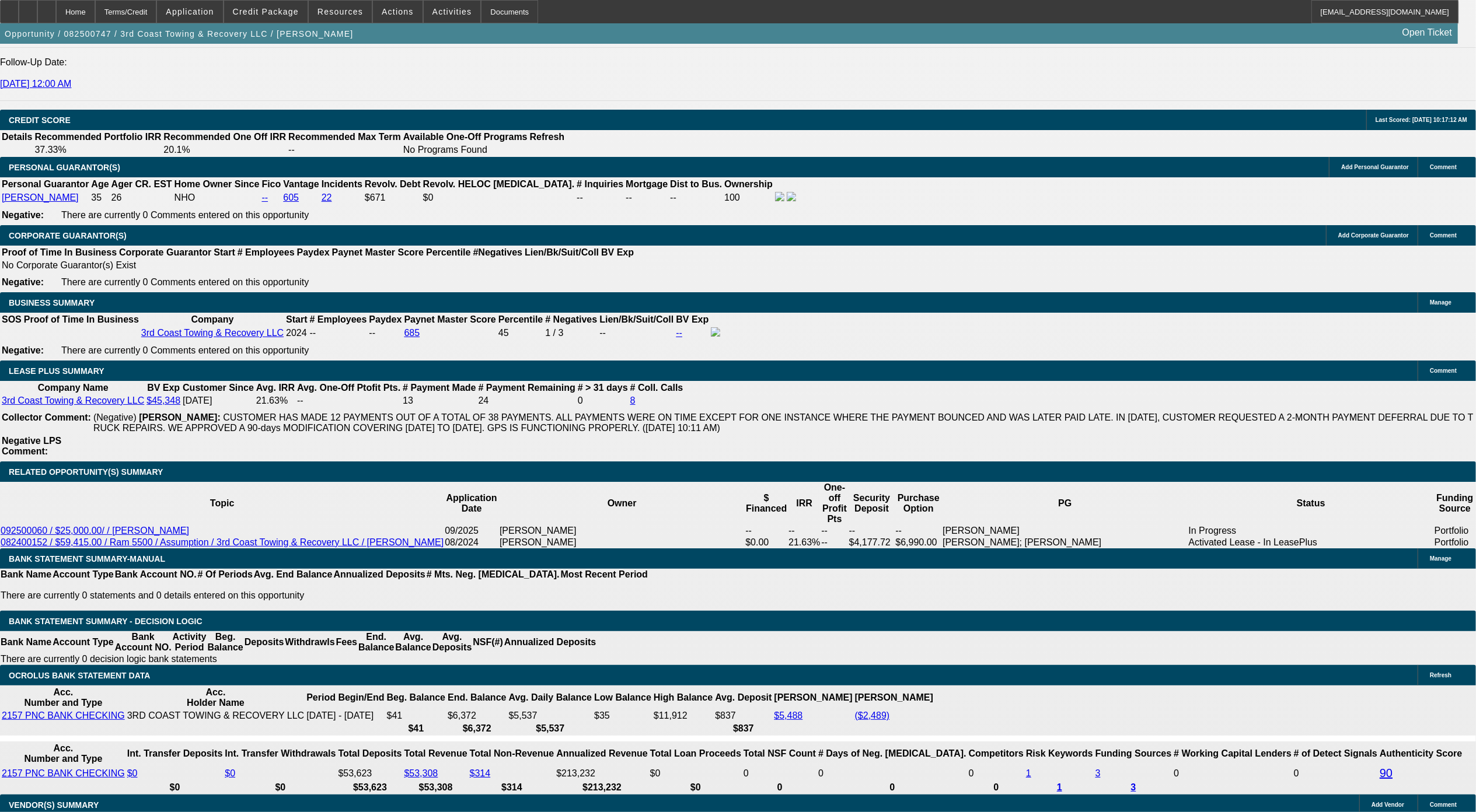
drag, startPoint x: 302, startPoint y: 188, endPoint x: 381, endPoint y: 192, distance: 79.1
drag, startPoint x: 381, startPoint y: 192, endPoint x: 362, endPoint y: 206, distance: 23.6
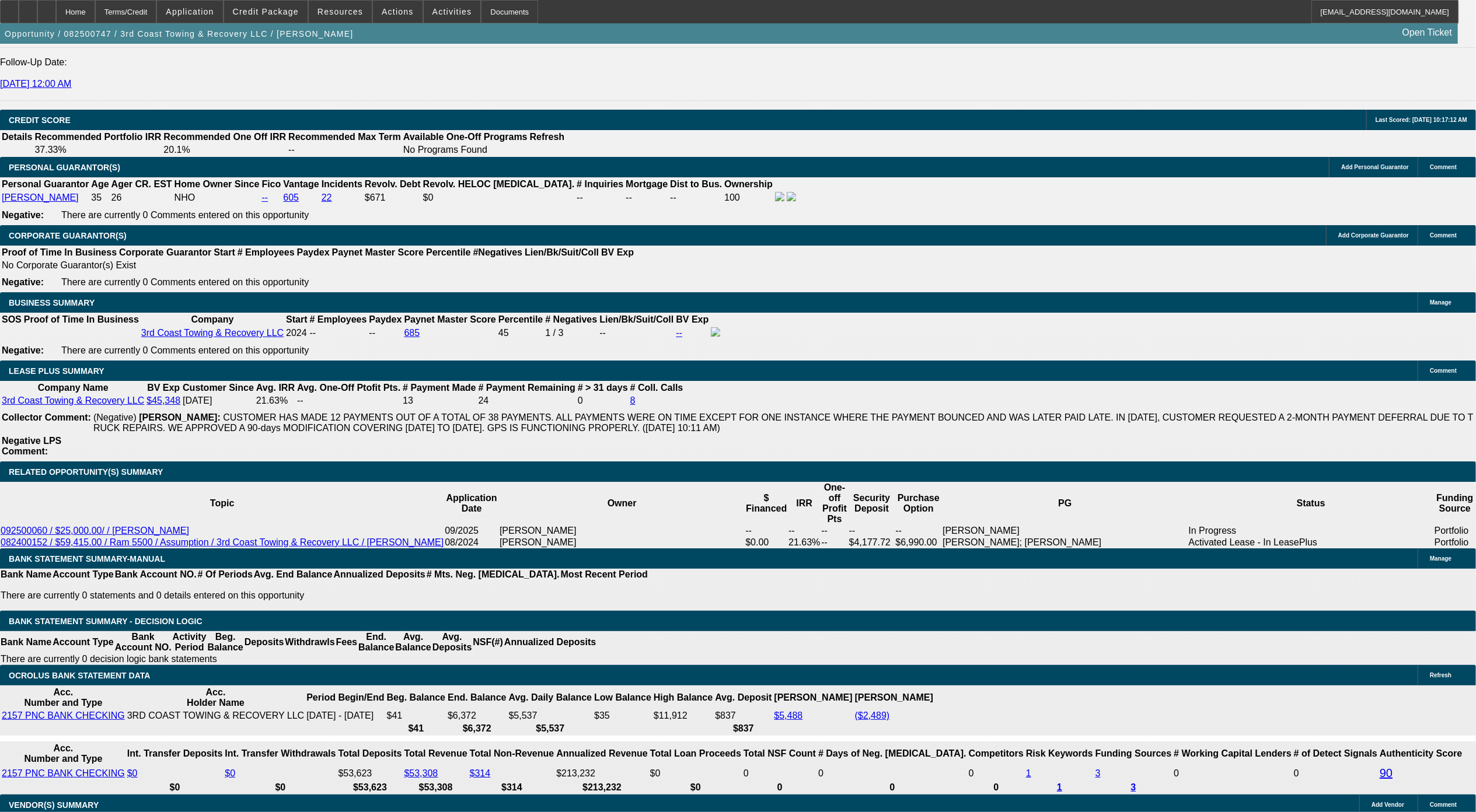
drag, startPoint x: 302, startPoint y: 190, endPoint x: 319, endPoint y: 196, distance: 18.0
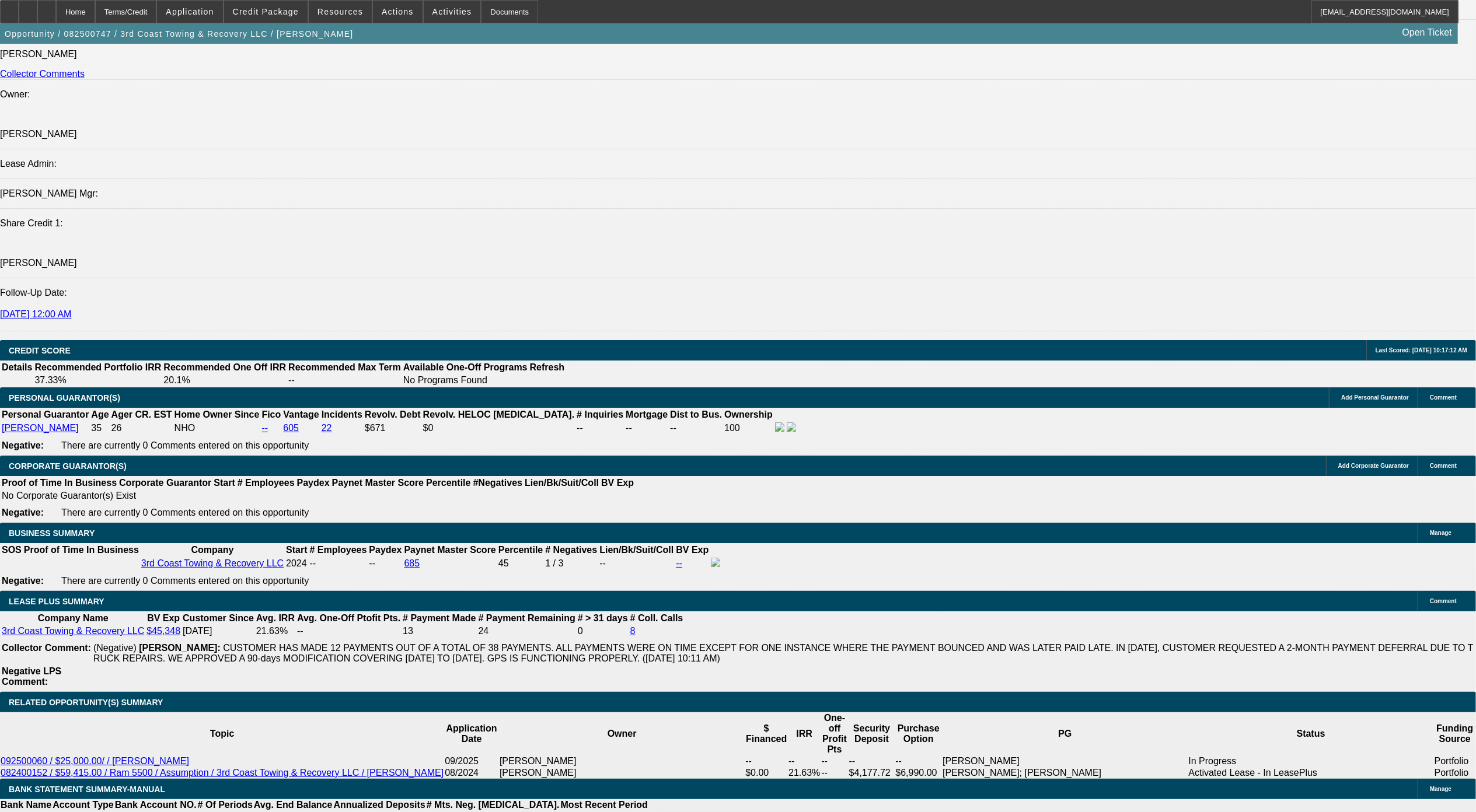
scroll to position [1412, 0]
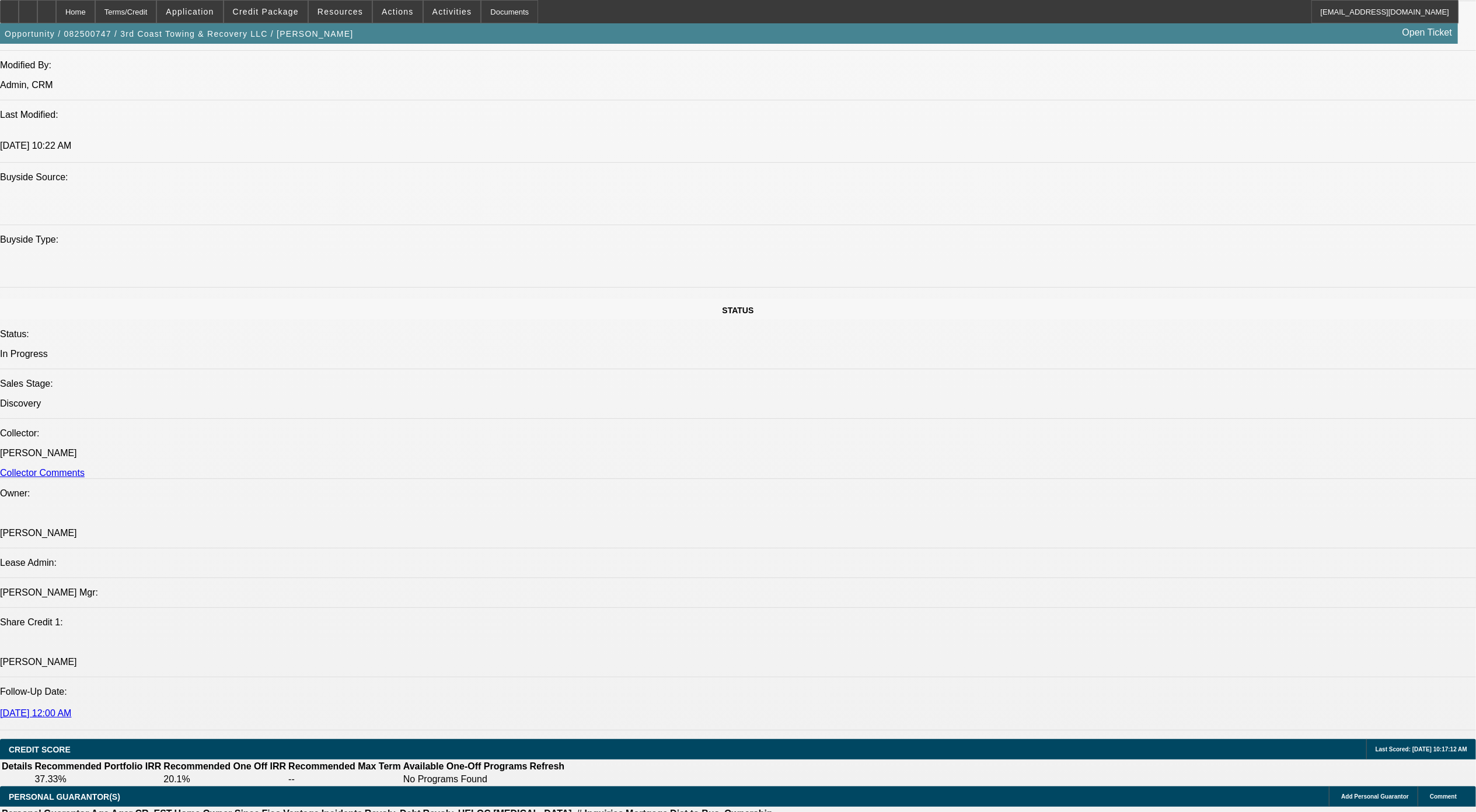
scroll to position [789, 0]
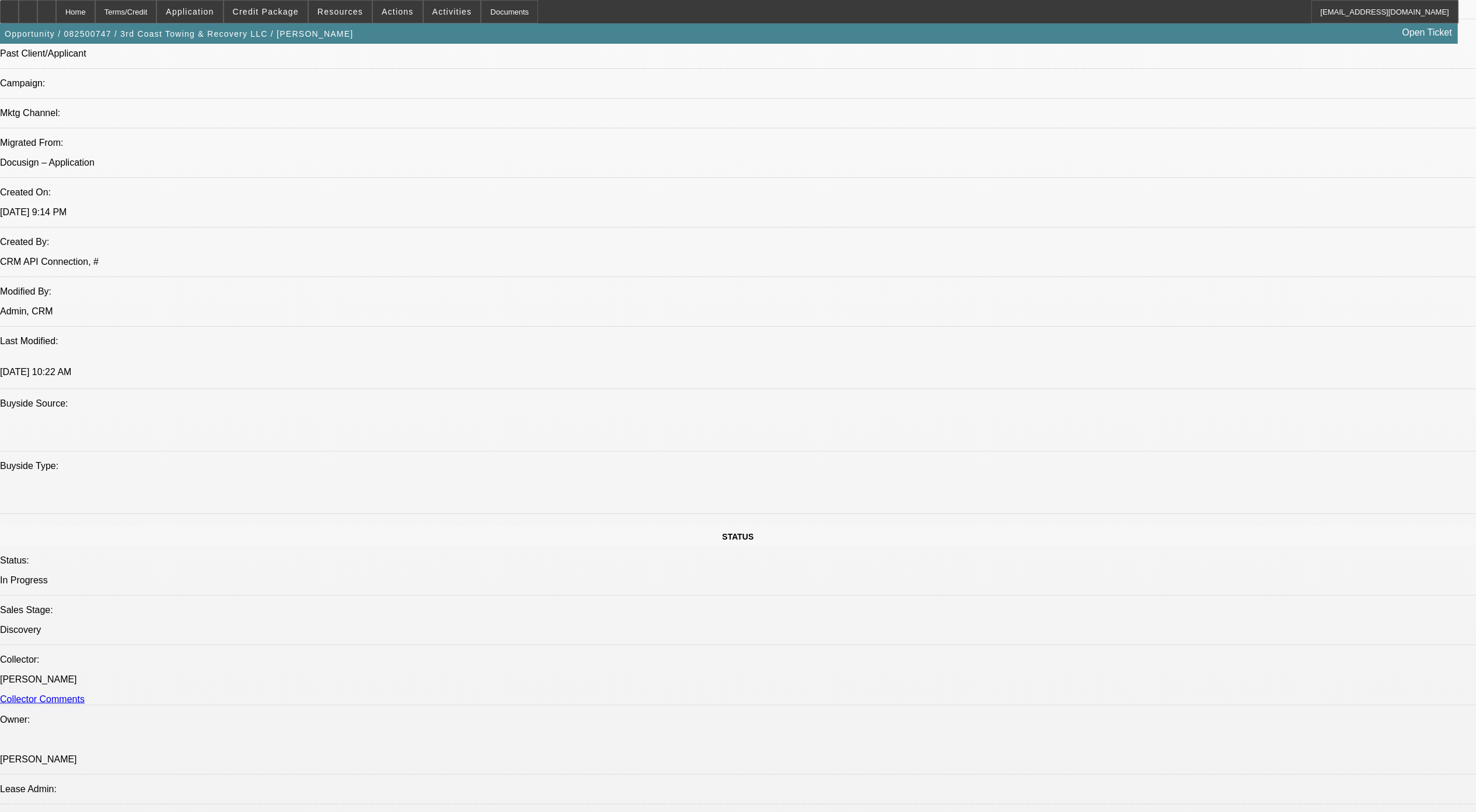
drag, startPoint x: 406, startPoint y: 438, endPoint x: 483, endPoint y: 449, distance: 77.8
drag, startPoint x: 1151, startPoint y: 448, endPoint x: 995, endPoint y: 368, distance: 175.3
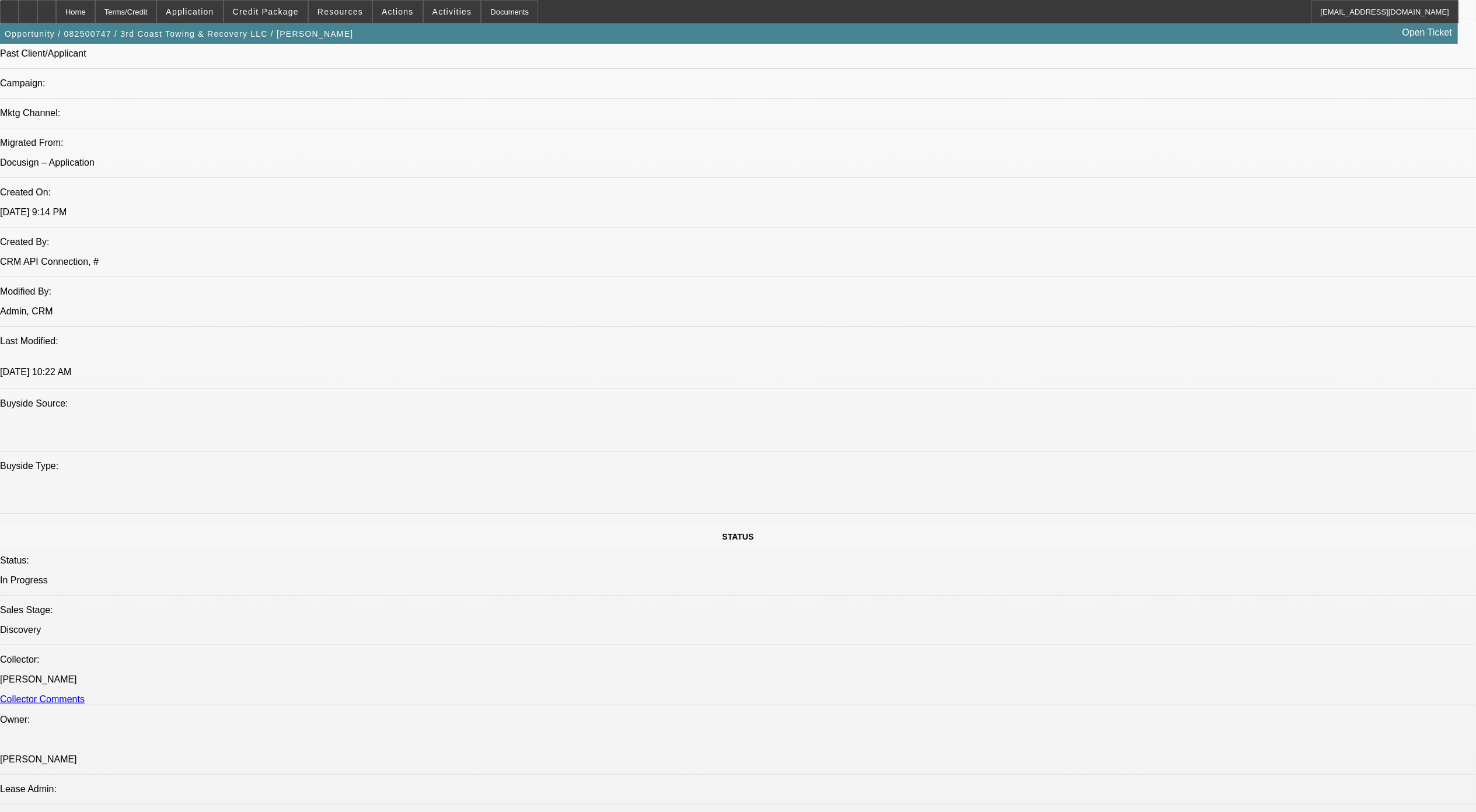
drag, startPoint x: 995, startPoint y: 368, endPoint x: 1154, endPoint y: 437, distance: 173.3
drag, startPoint x: 1035, startPoint y: 398, endPoint x: 997, endPoint y: 374, distance: 44.9
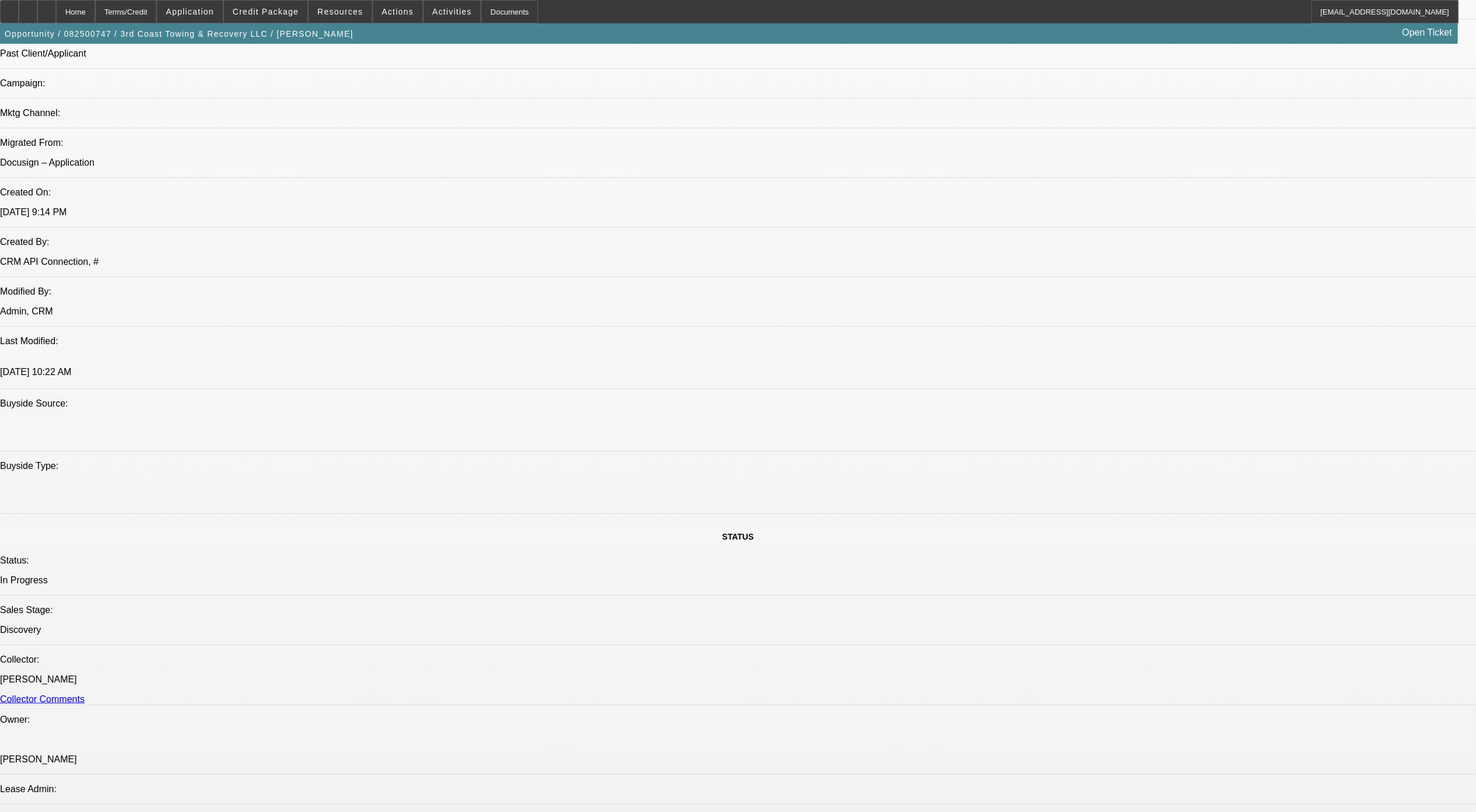
drag, startPoint x: 997, startPoint y: 374, endPoint x: 1064, endPoint y: 514, distance: 155.2
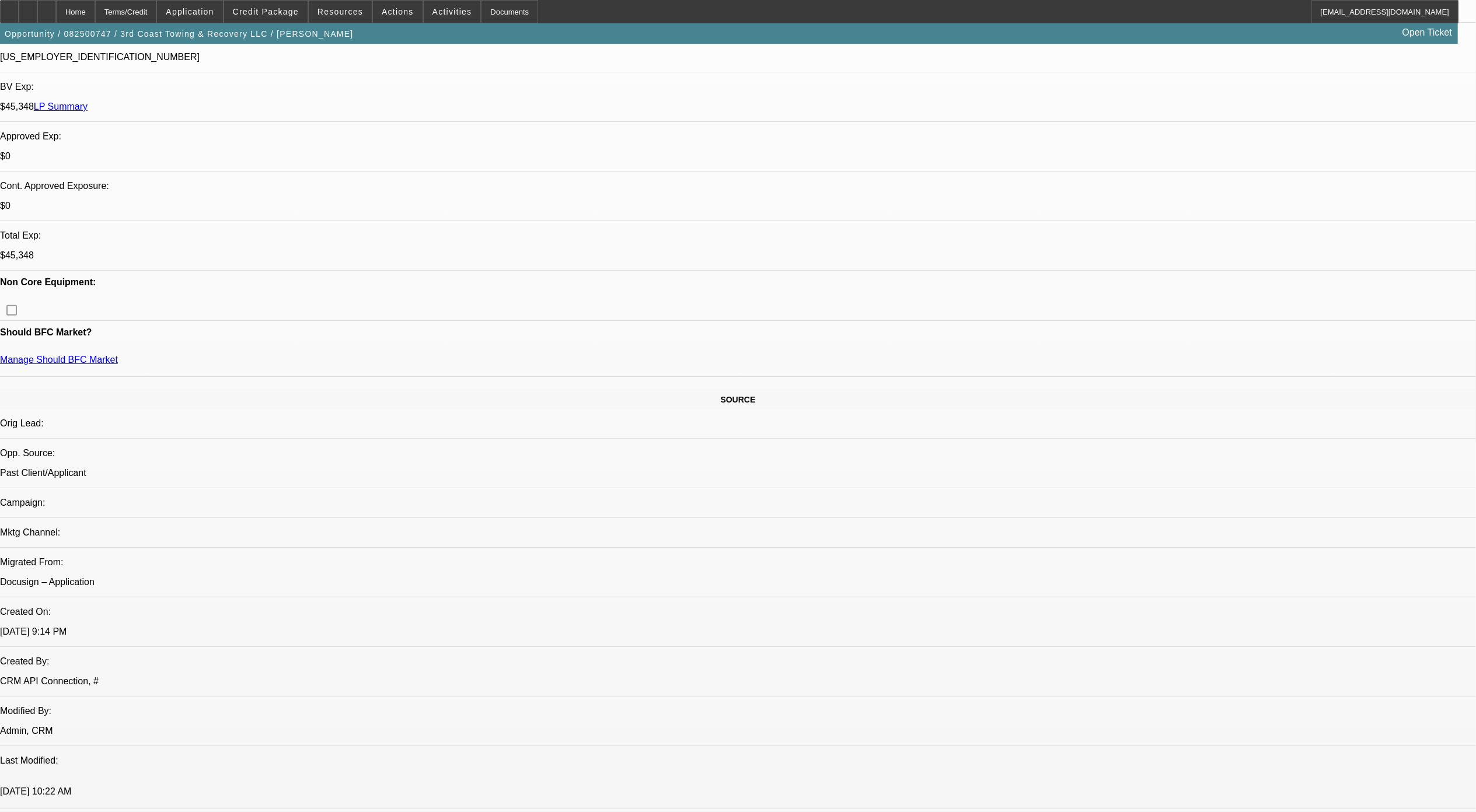
scroll to position [167, 0]
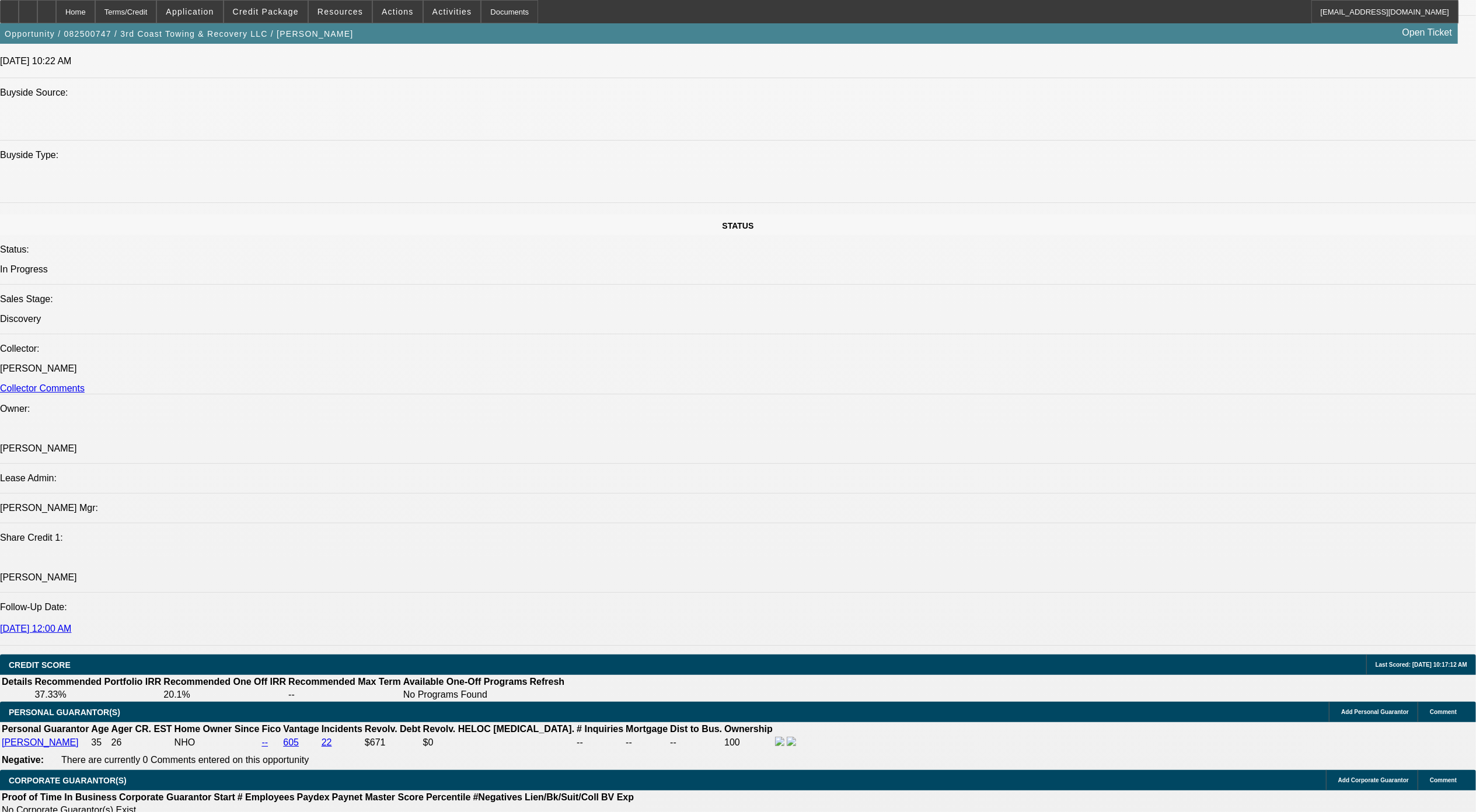
scroll to position [1412, 0]
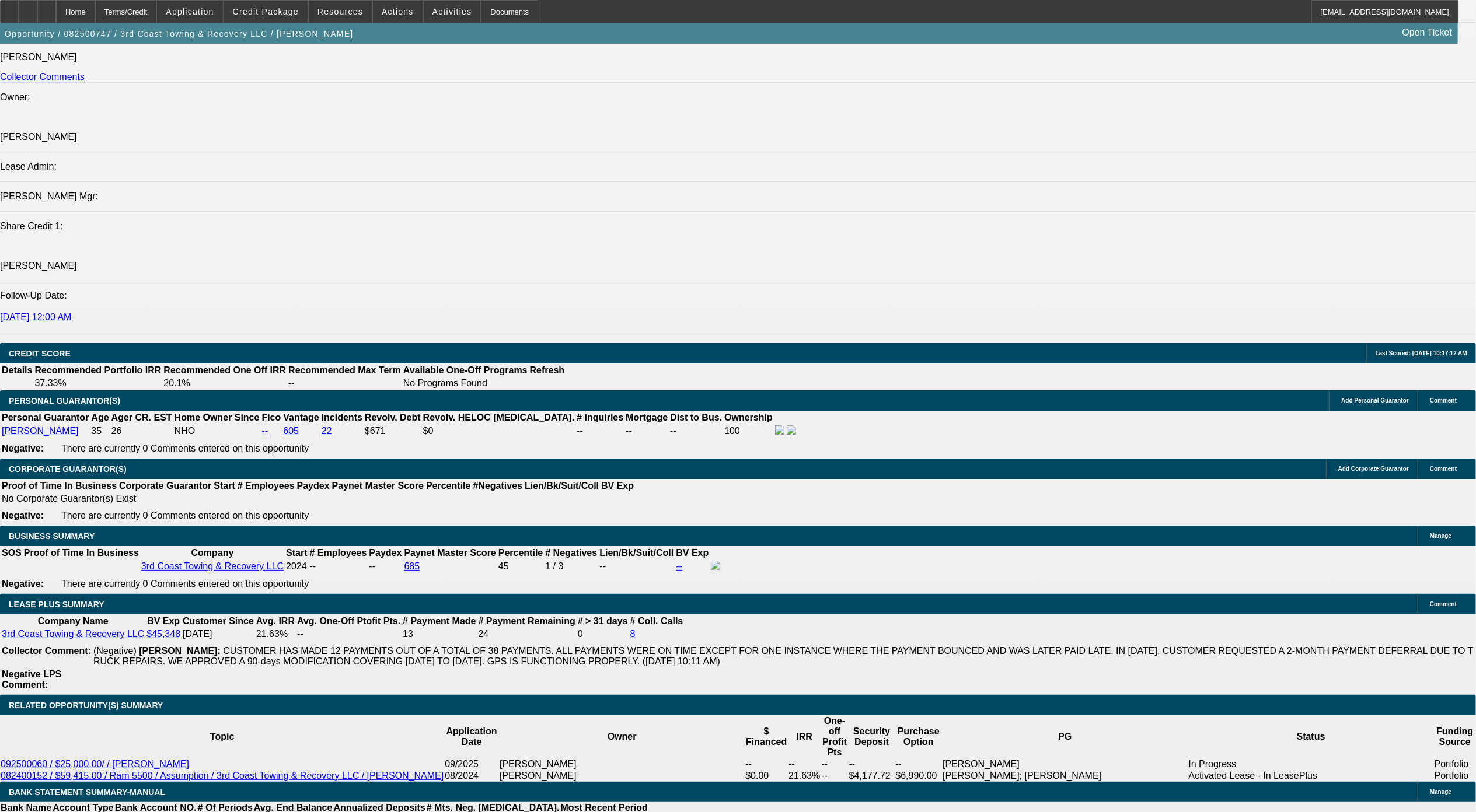
drag, startPoint x: 519, startPoint y: 395, endPoint x: 1478, endPoint y: 173, distance: 984.4
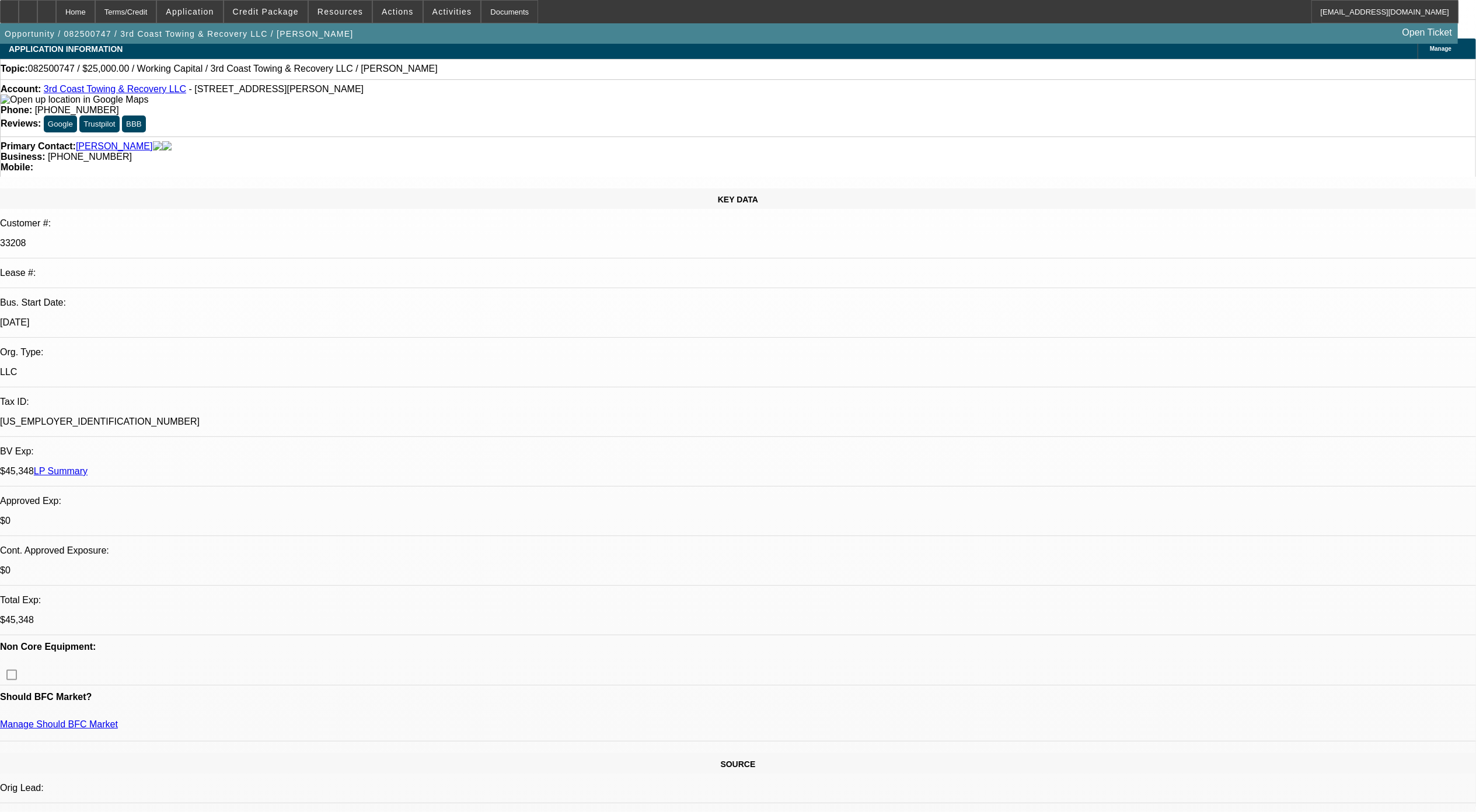
scroll to position [0, 0]
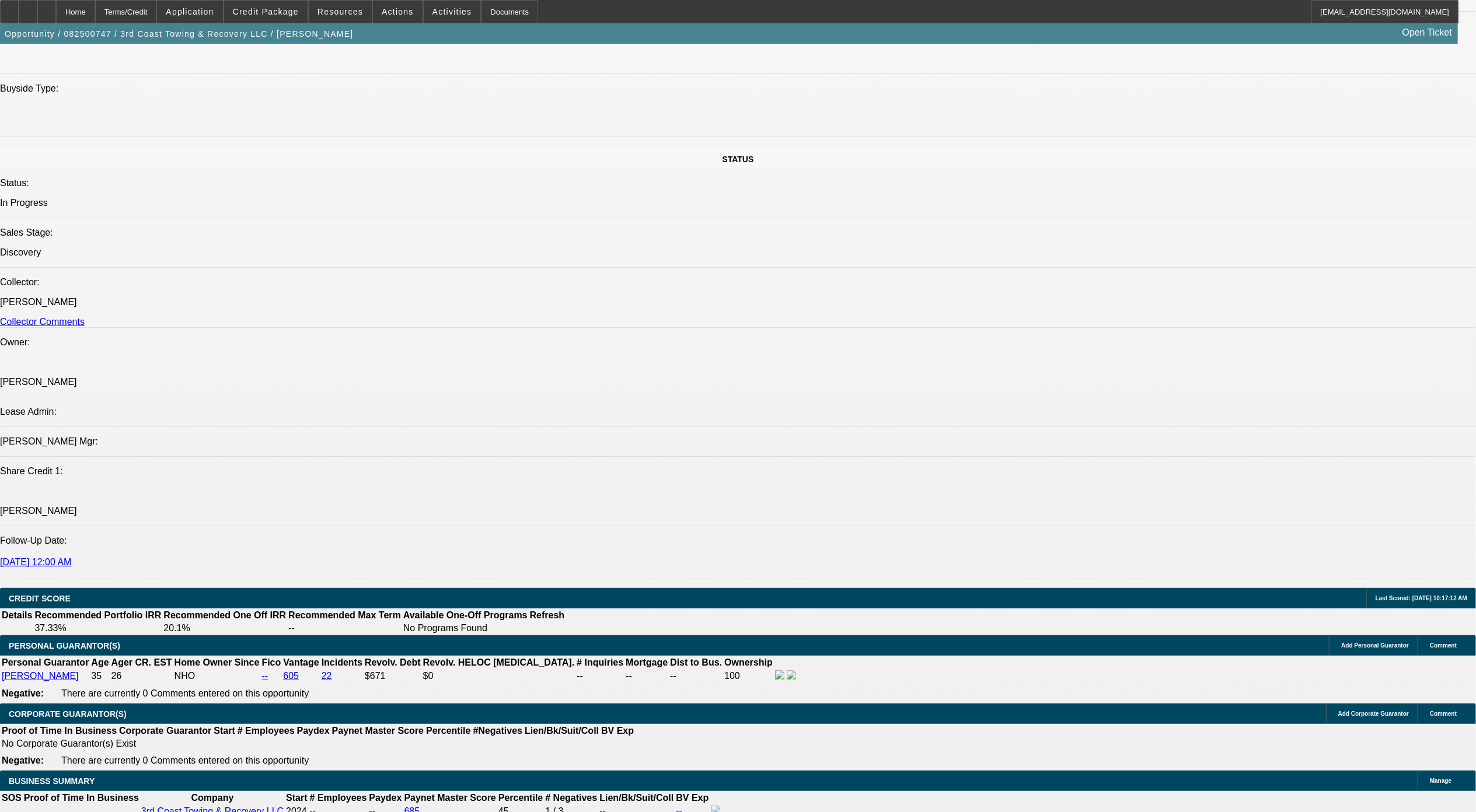
scroll to position [1400, 0]
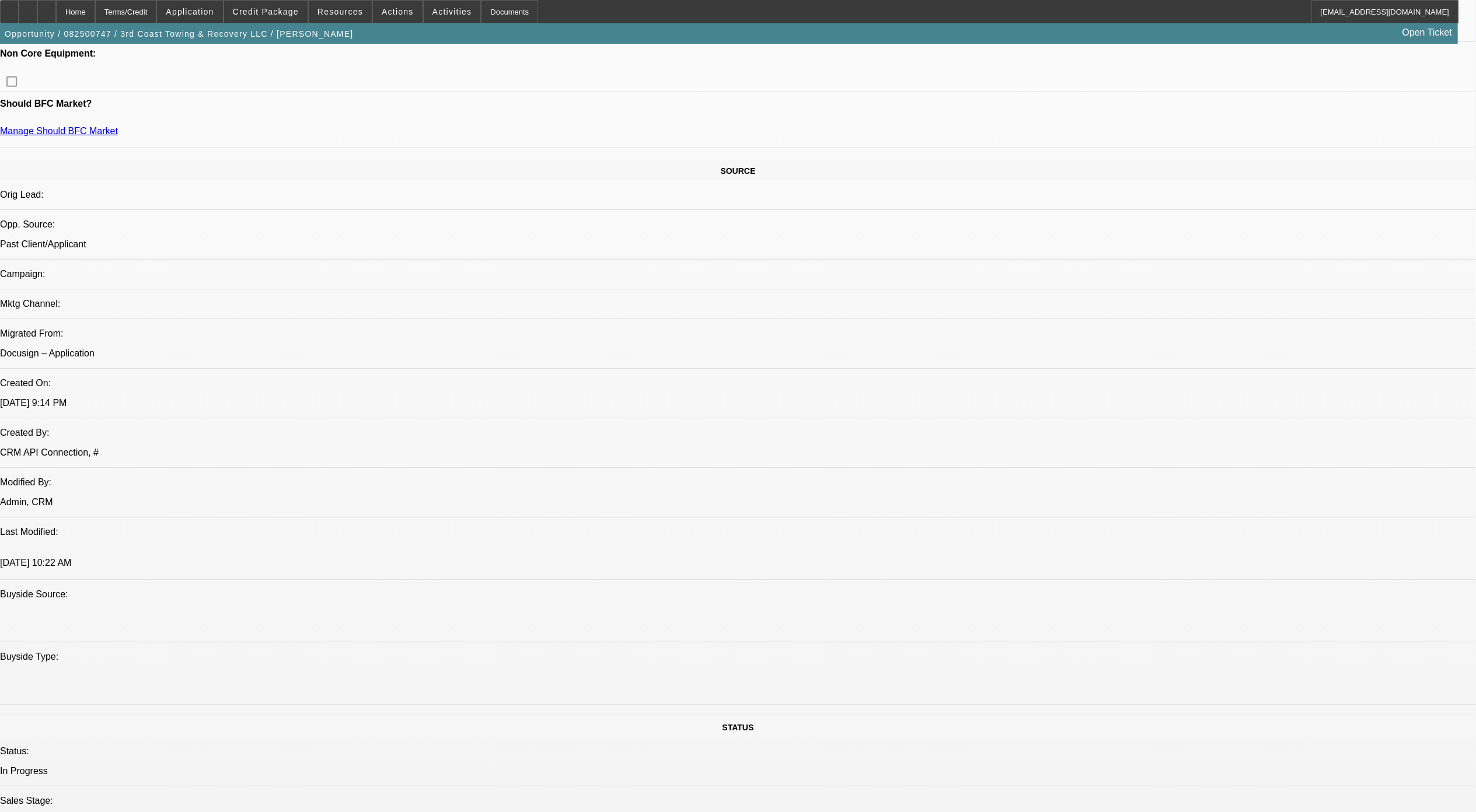
scroll to position [338, 0]
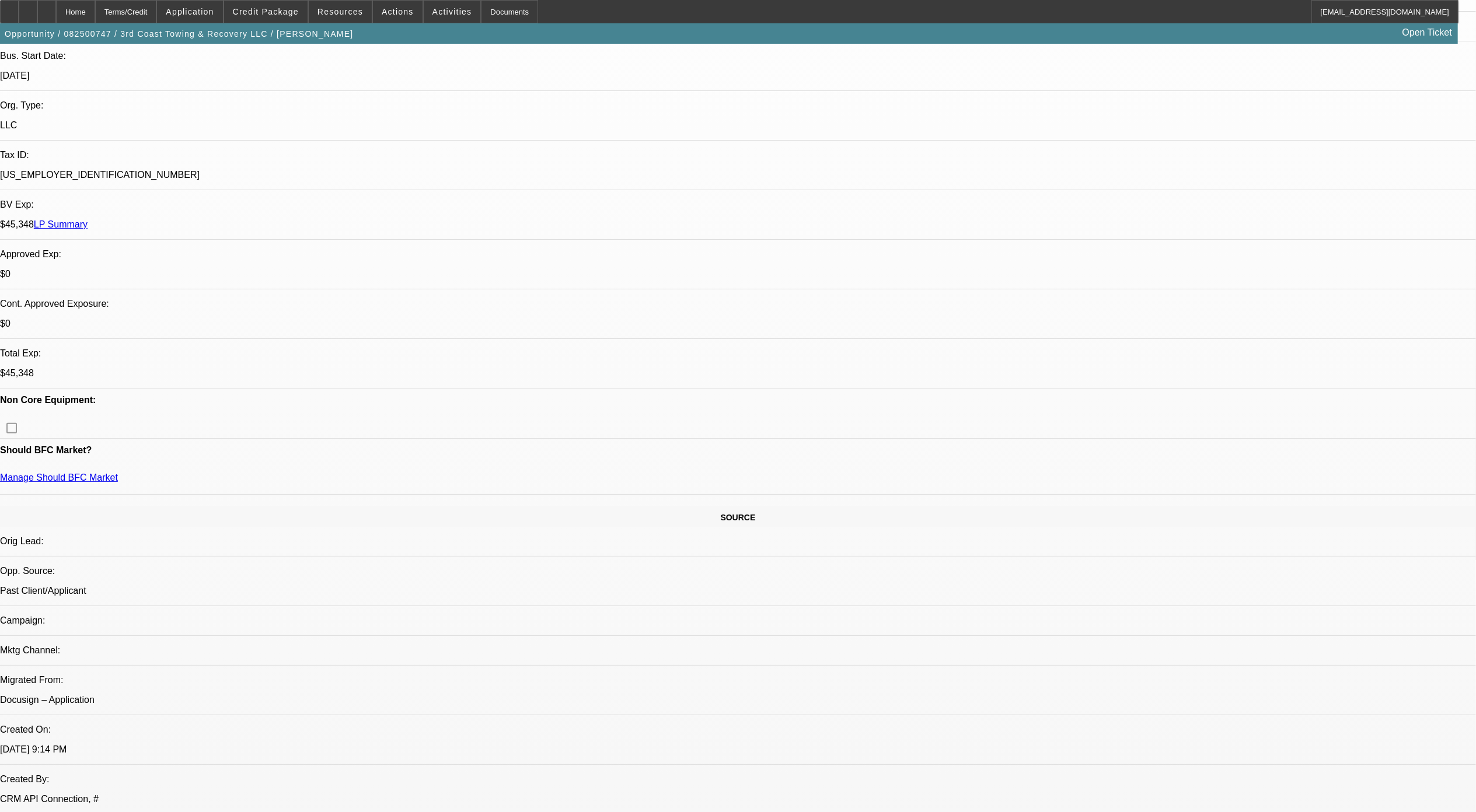
scroll to position [183, 0]
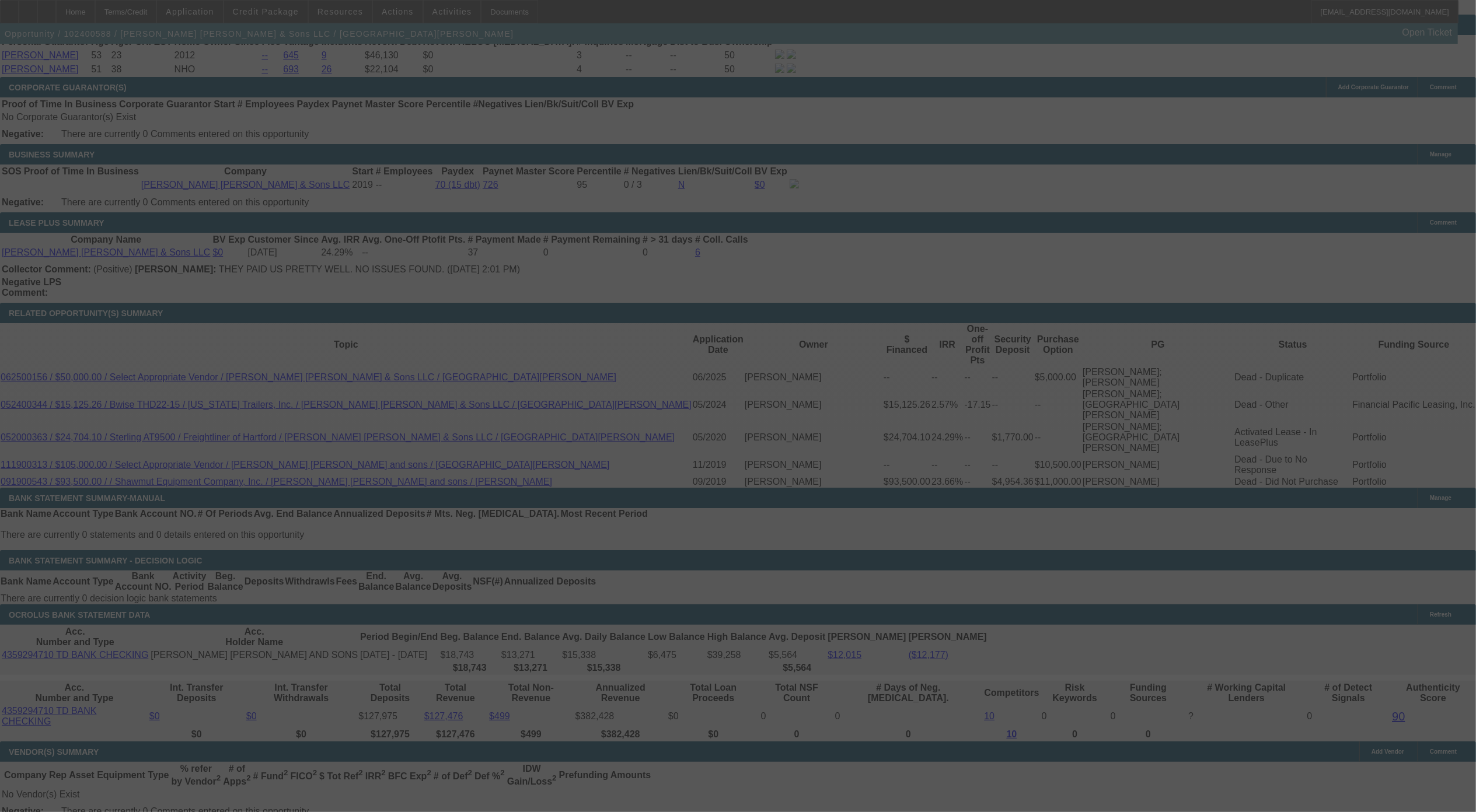
scroll to position [1811, 0]
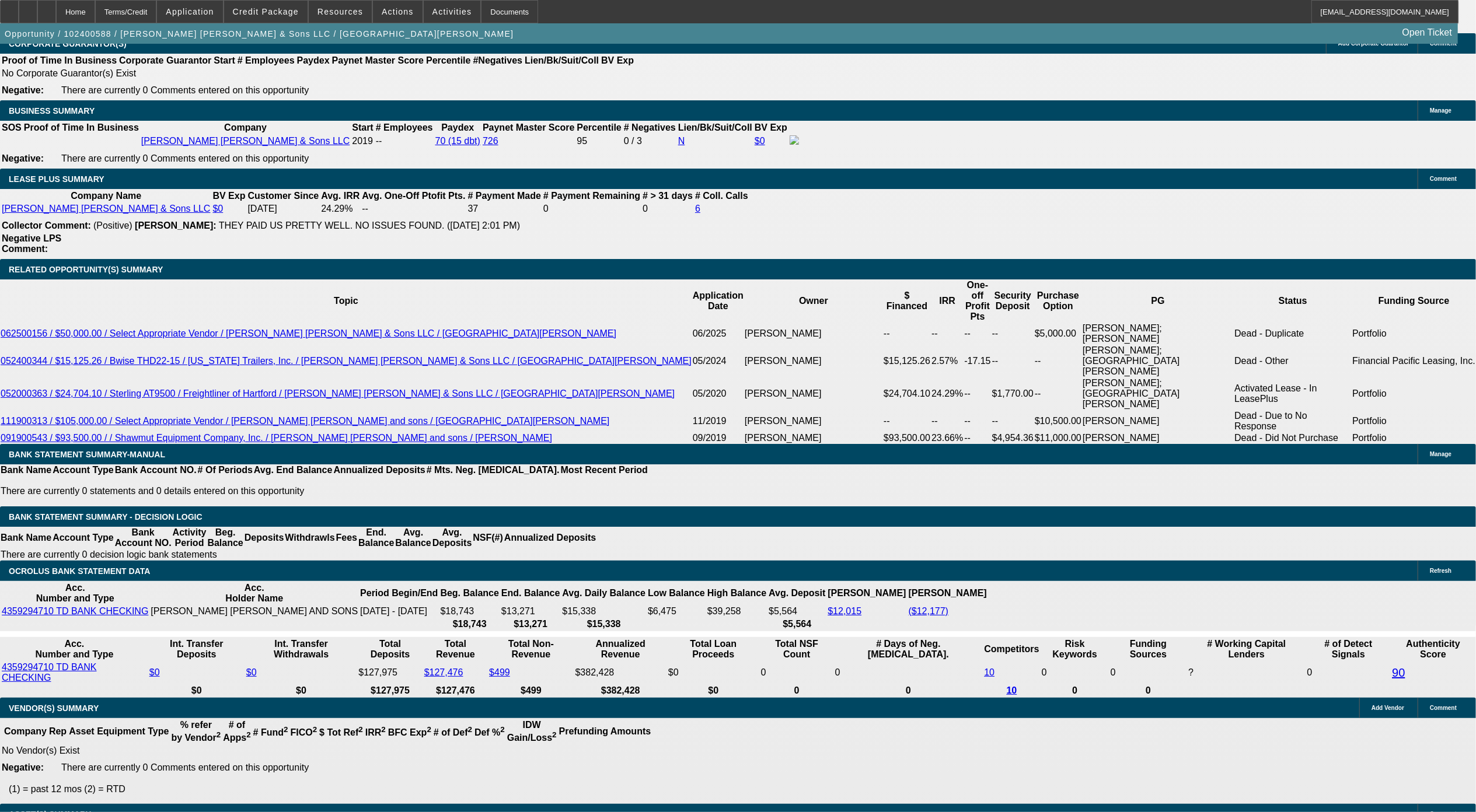
select select "0"
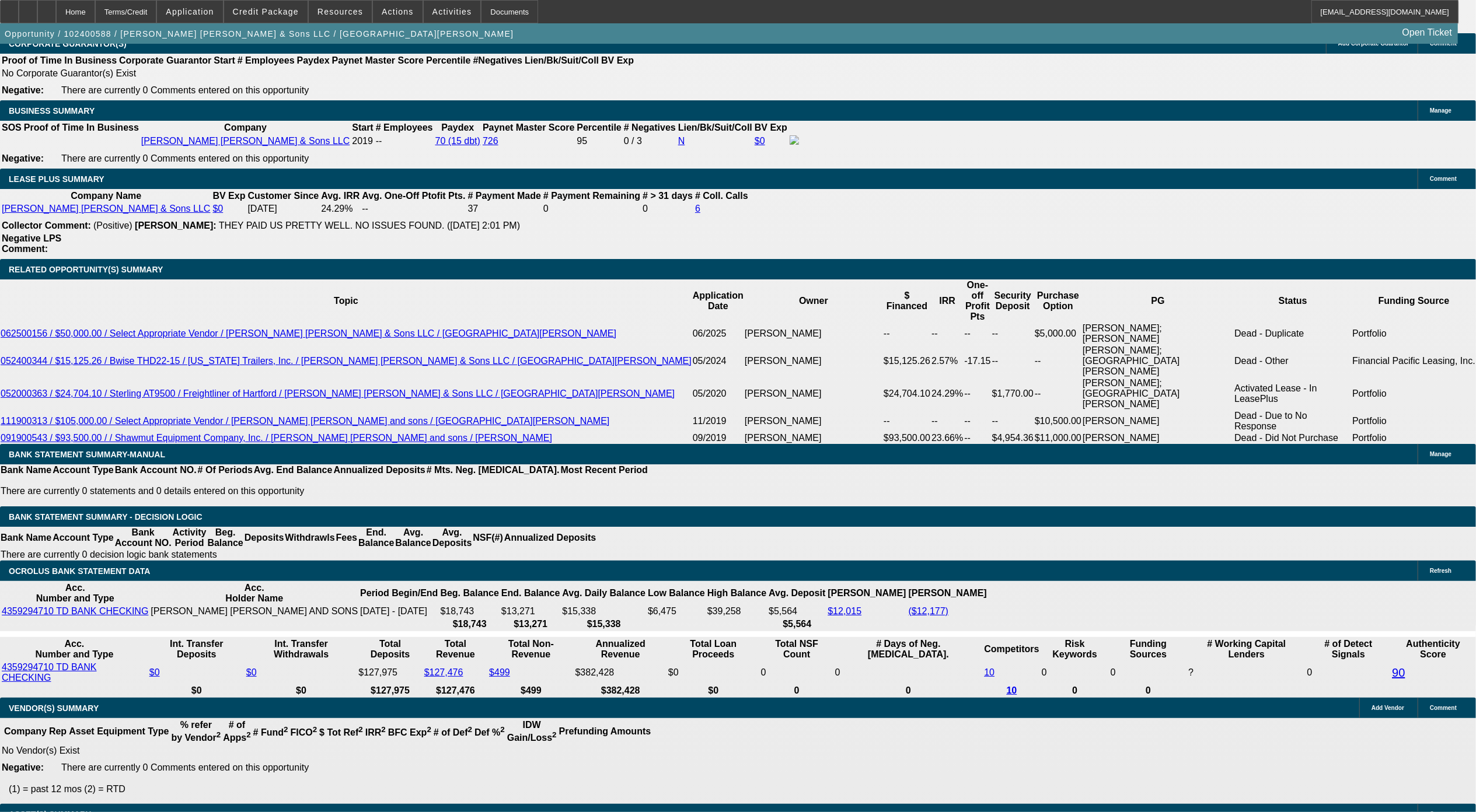
select select "0"
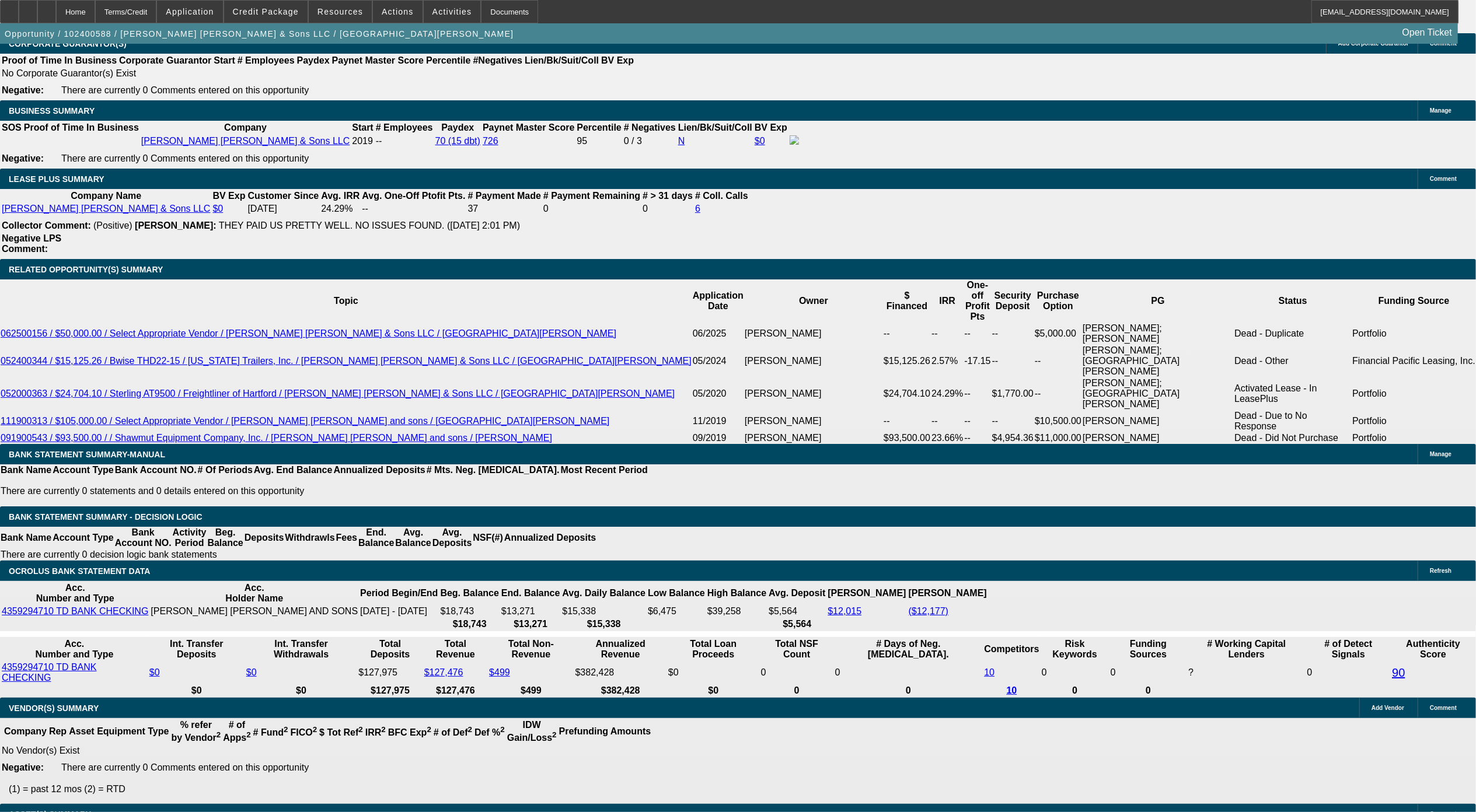
select select "0"
select select "1"
select select "2"
select select "6"
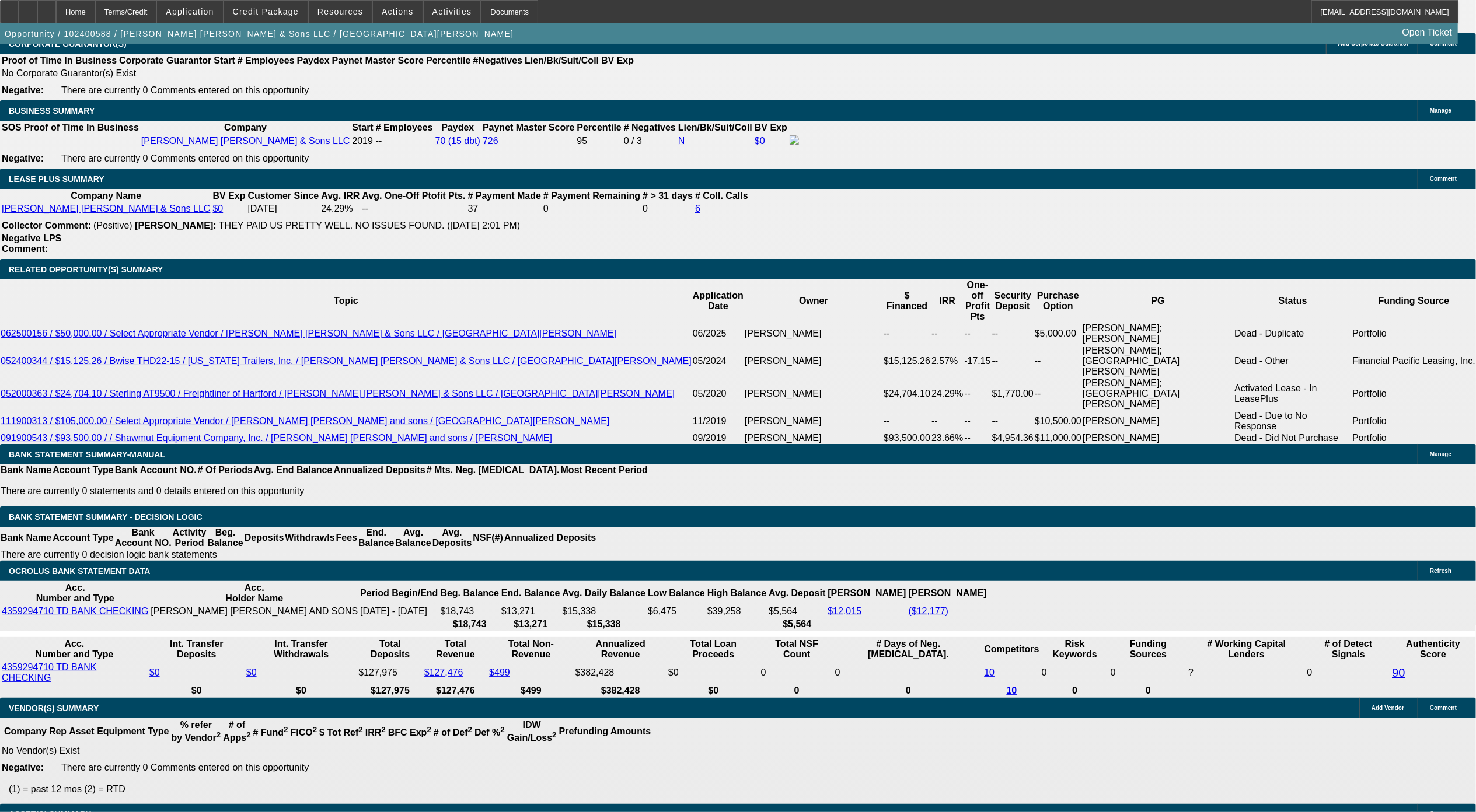
select select "1"
select select "2"
select select "6"
select select "1"
select select "2"
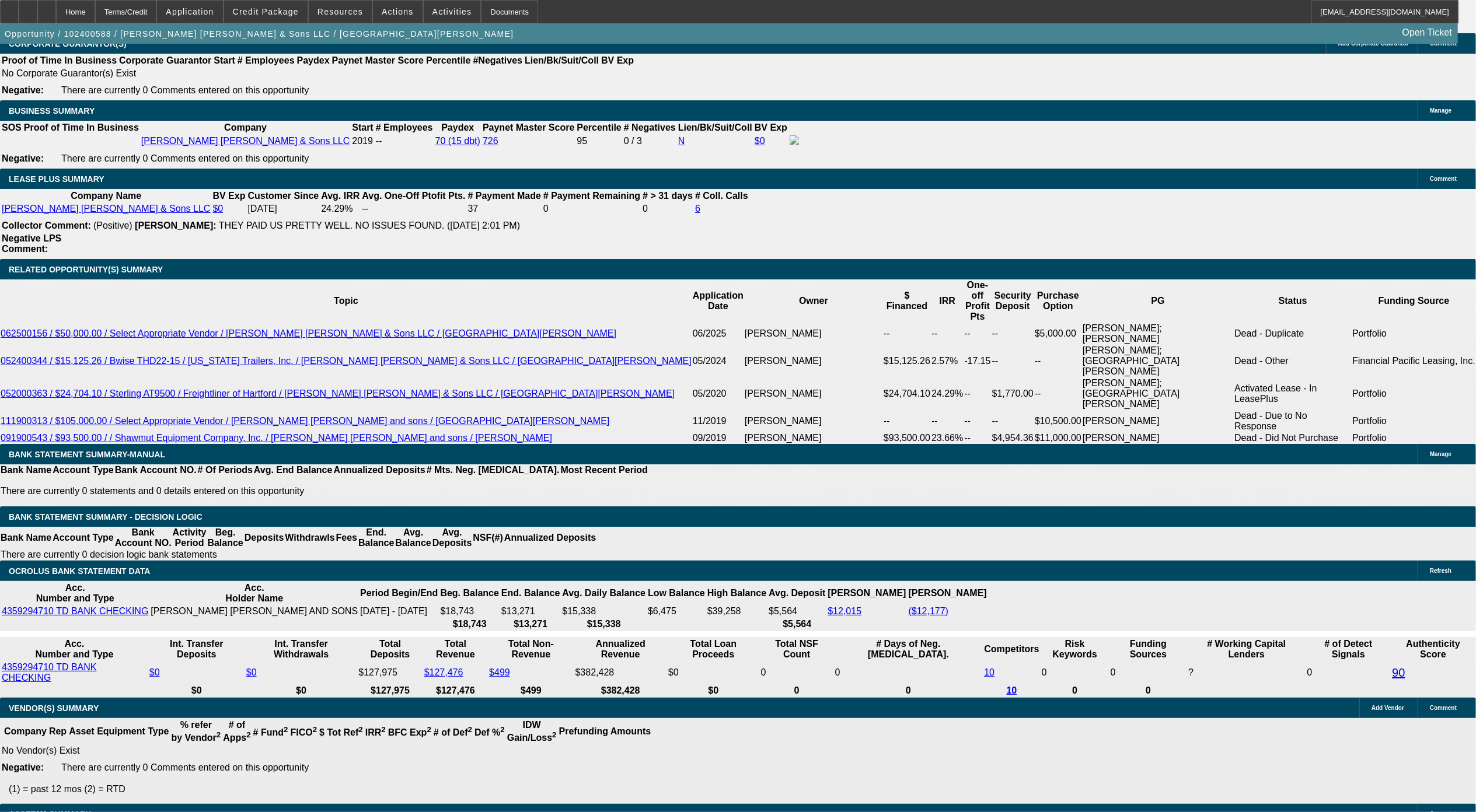
select select "6"
select select "1"
select select "2"
select select "6"
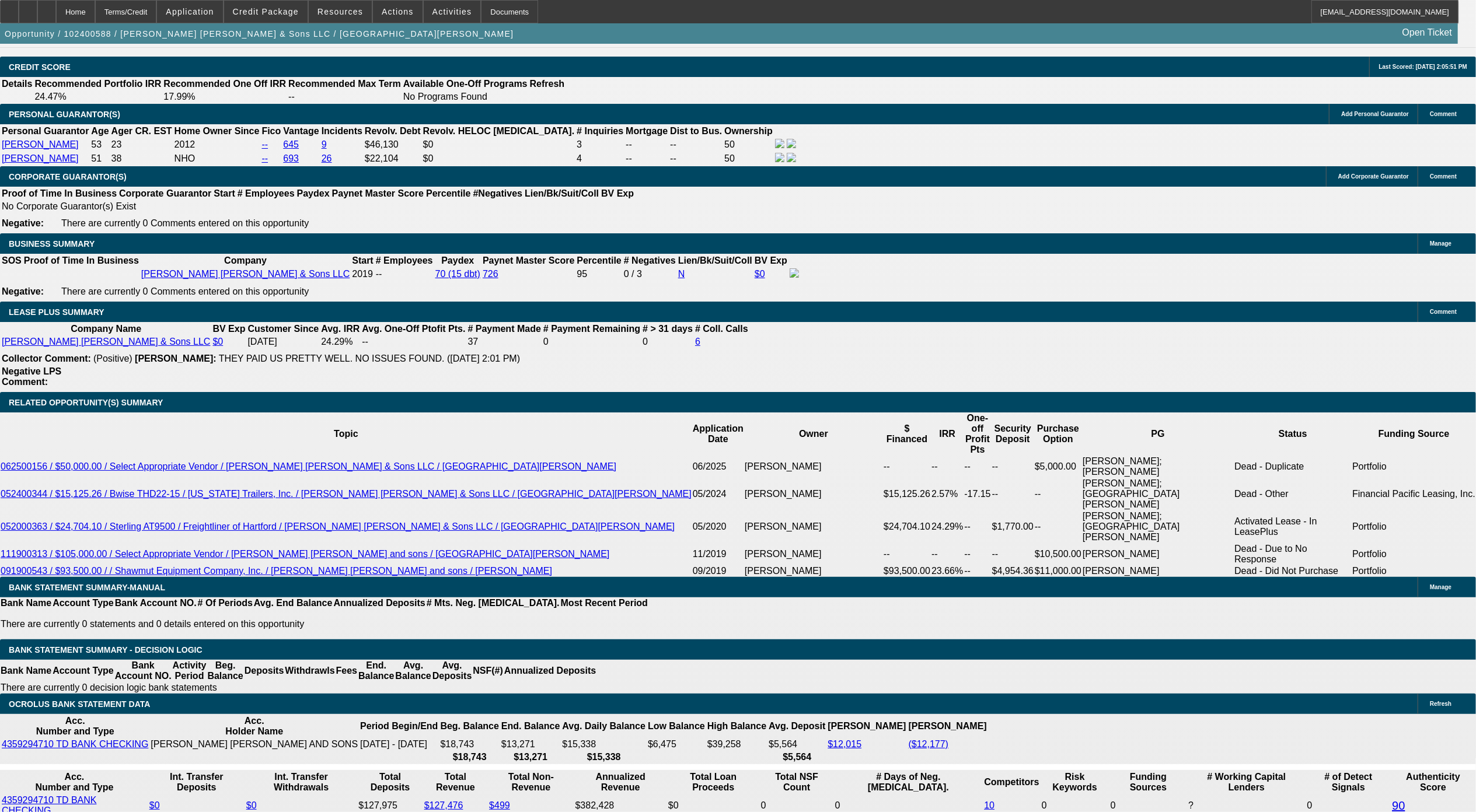
scroll to position [1695, 0]
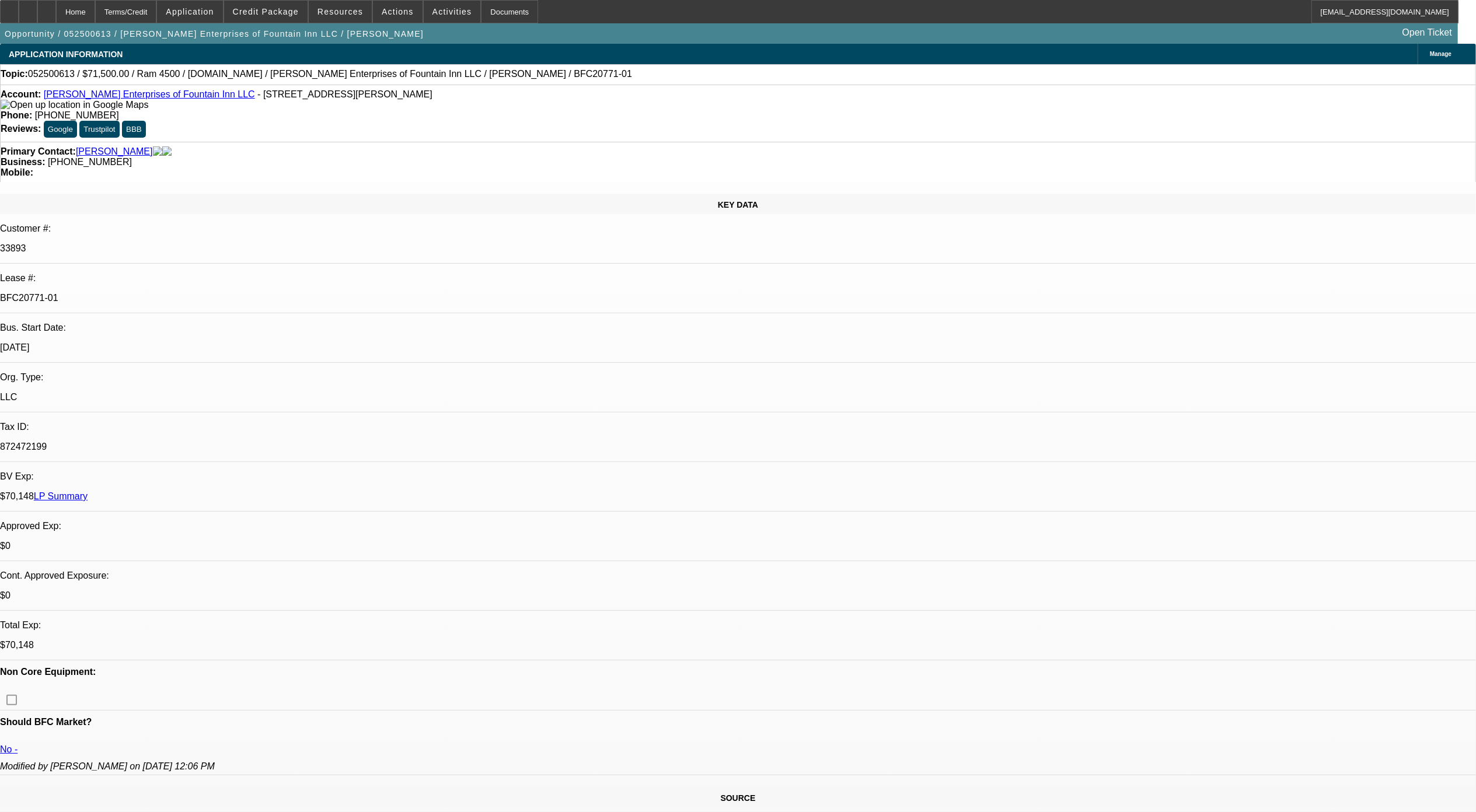
select select "0"
select select "0.1"
select select "0"
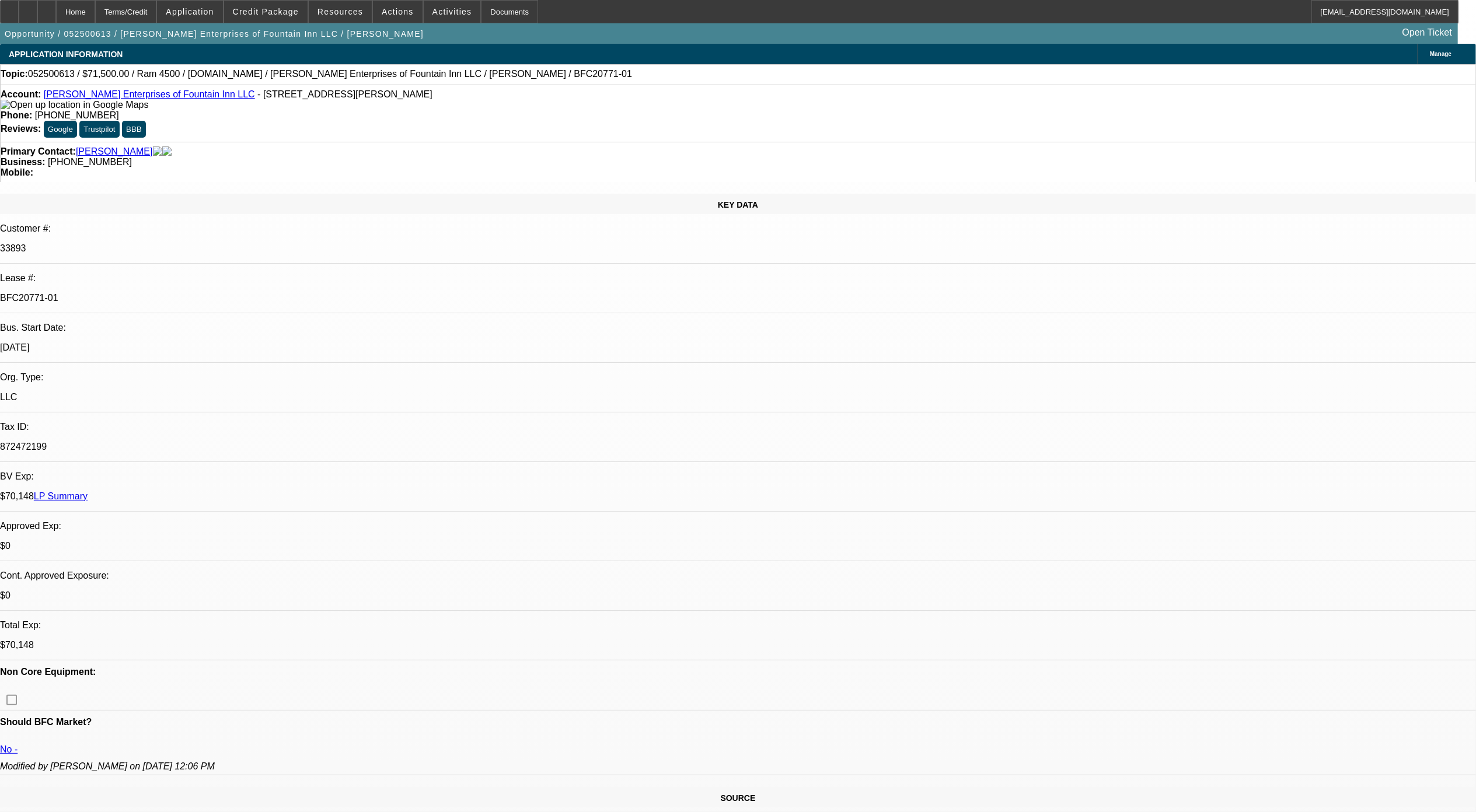
select select "0.1"
select select "0"
select select "0.1"
select select "0"
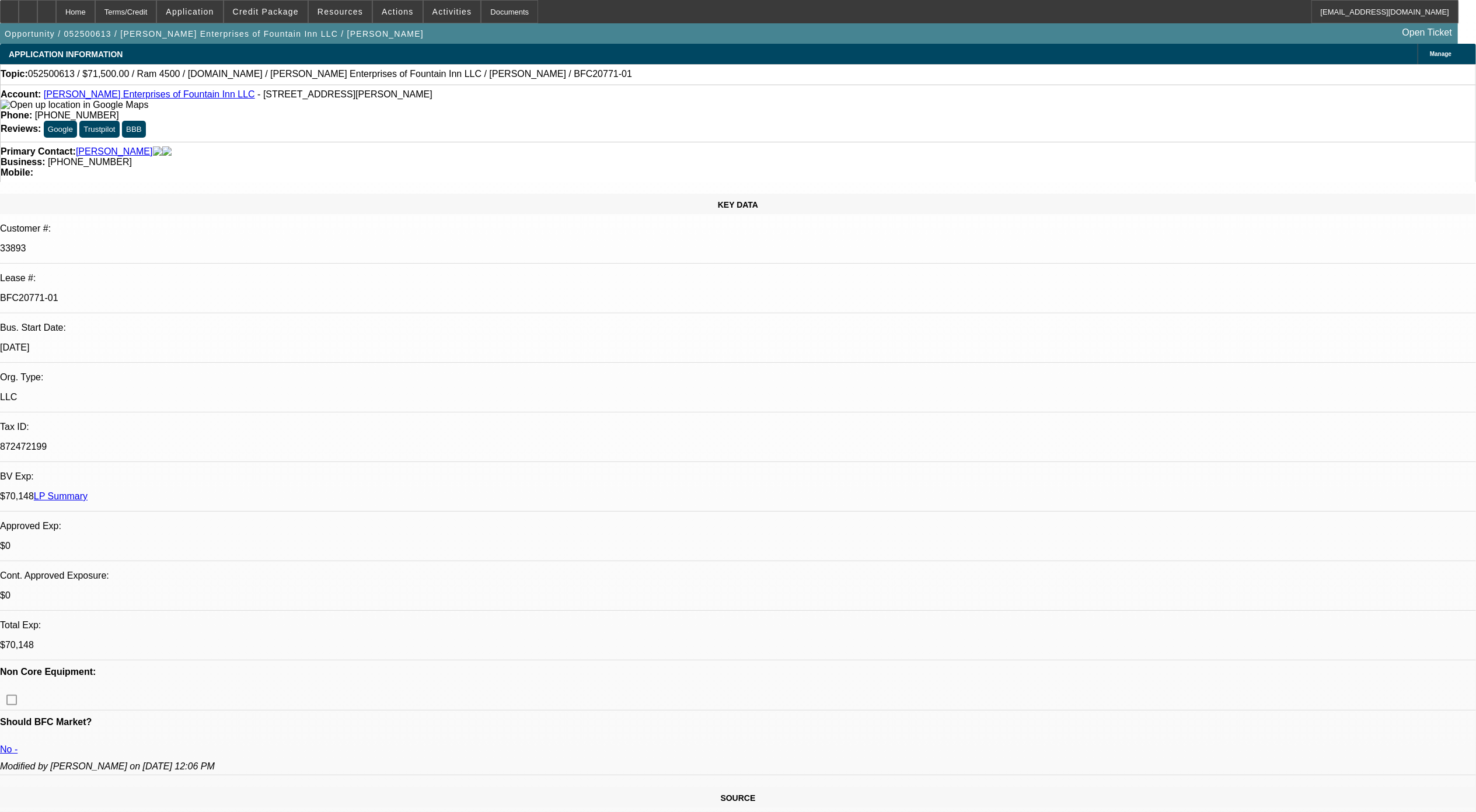
select select "0"
select select "0.1"
select select "1"
select select "2"
select select "4"
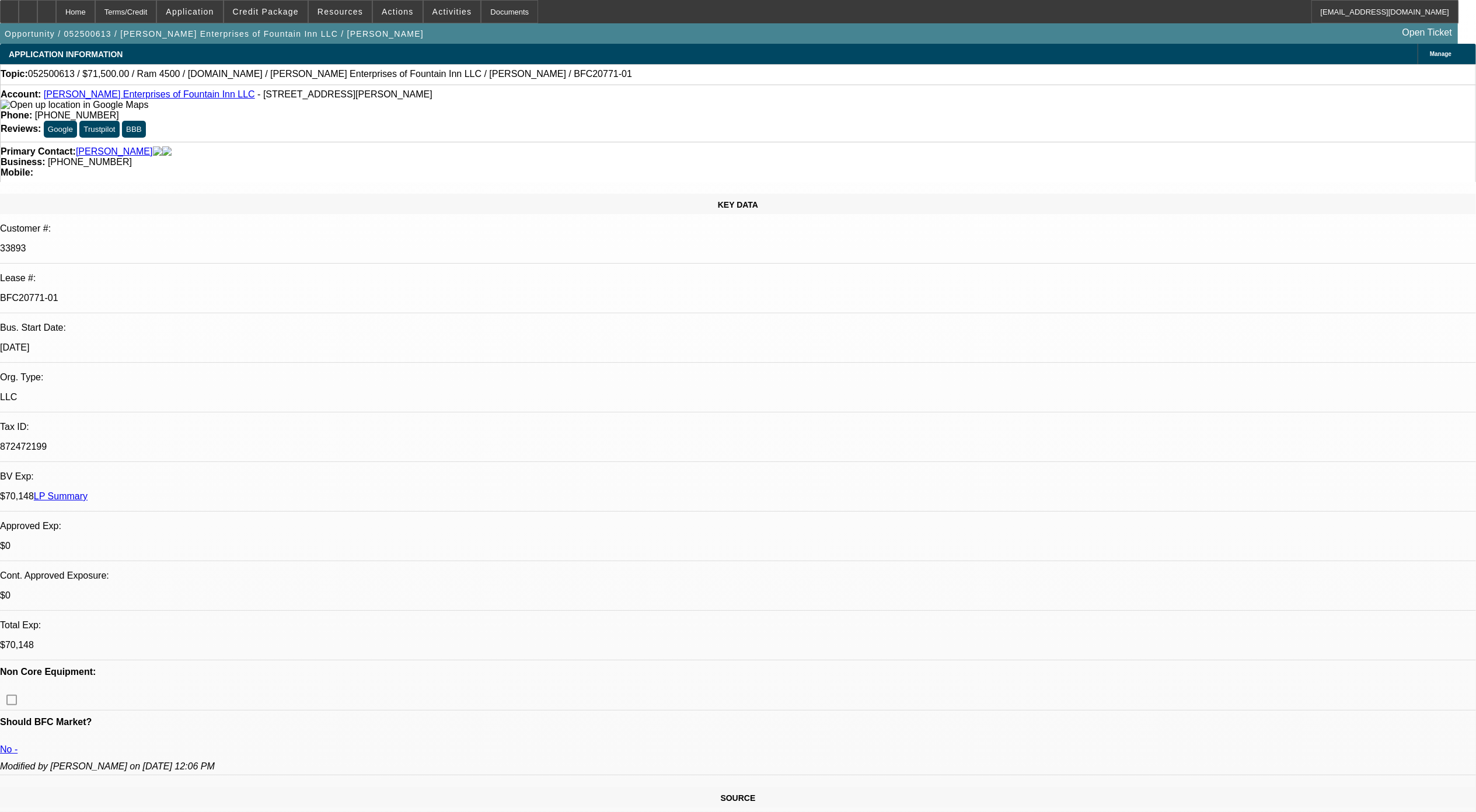
select select "1"
select select "2"
select select "4"
select select "1"
select select "2"
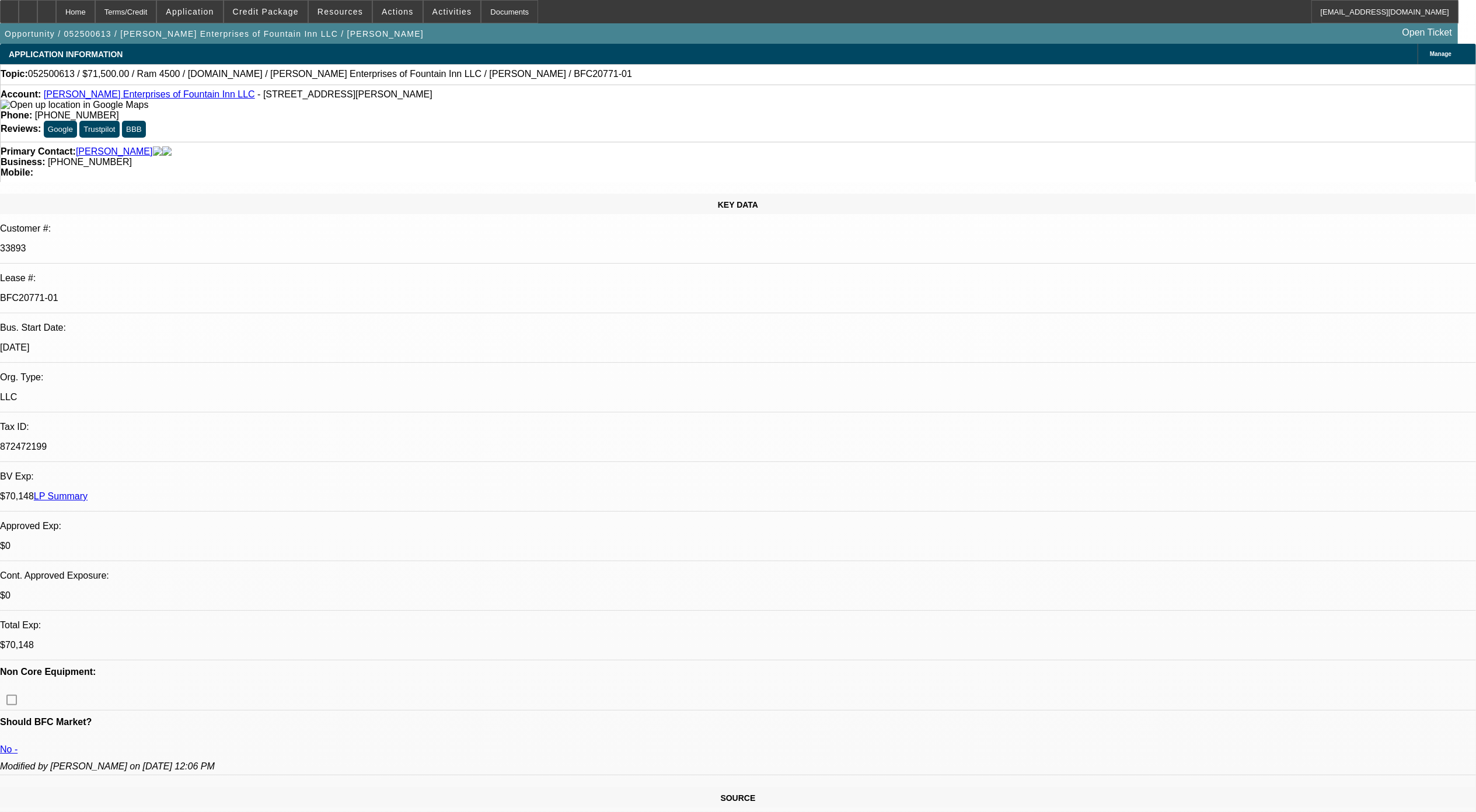
select select "4"
select select "1"
select select "2"
select select "4"
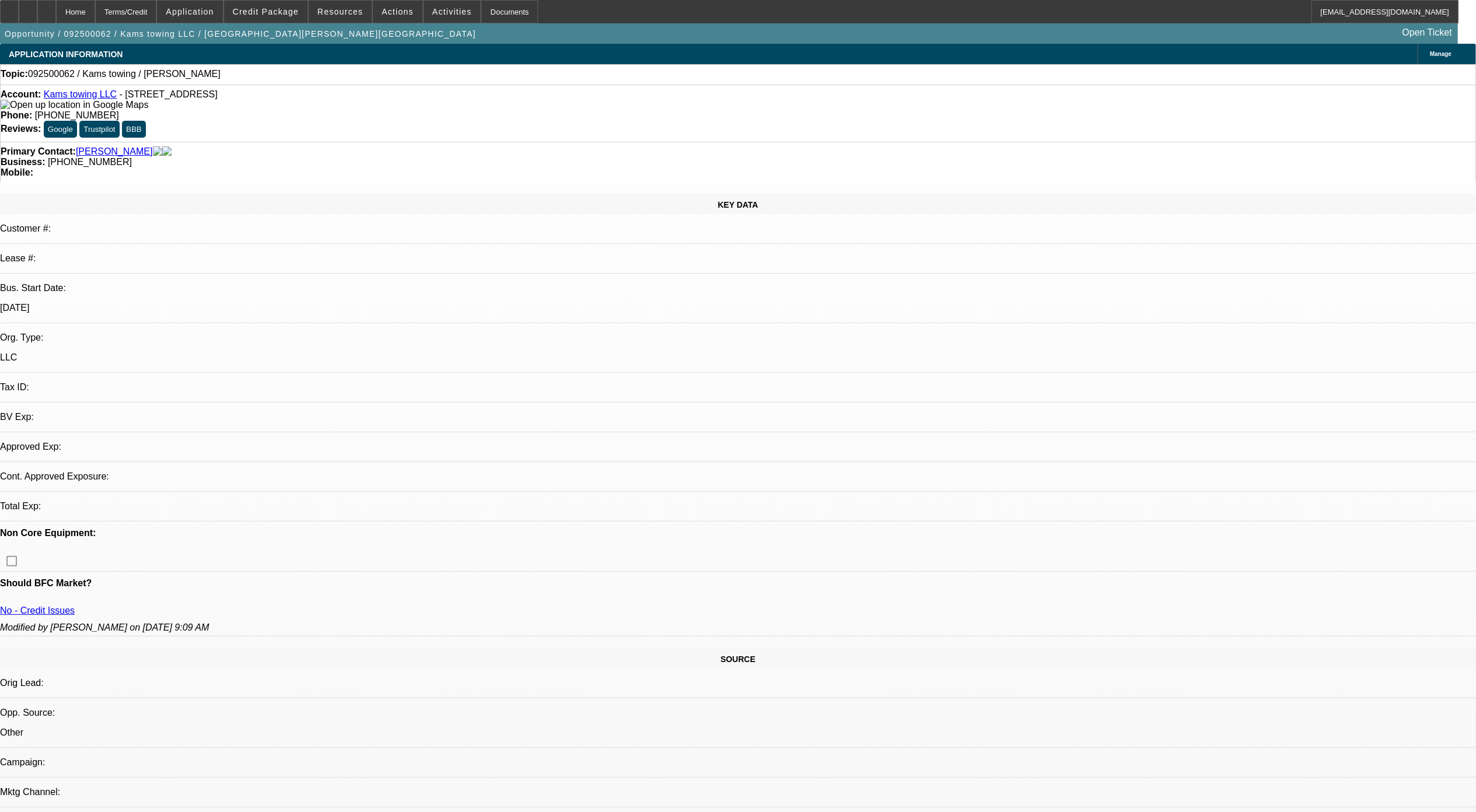
select select "0"
select select "2"
select select "0.1"
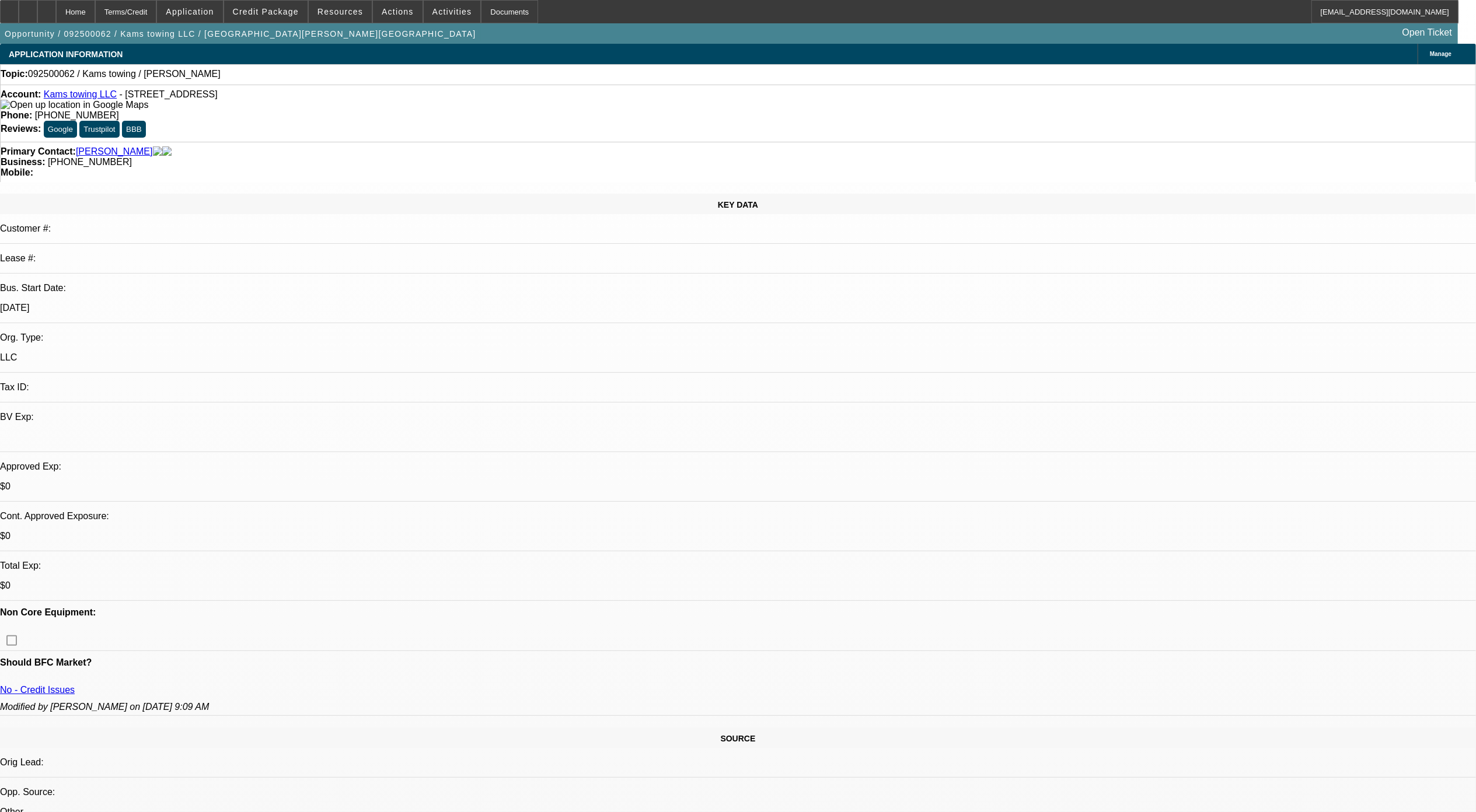
select select "1"
select select "2"
select select "4"
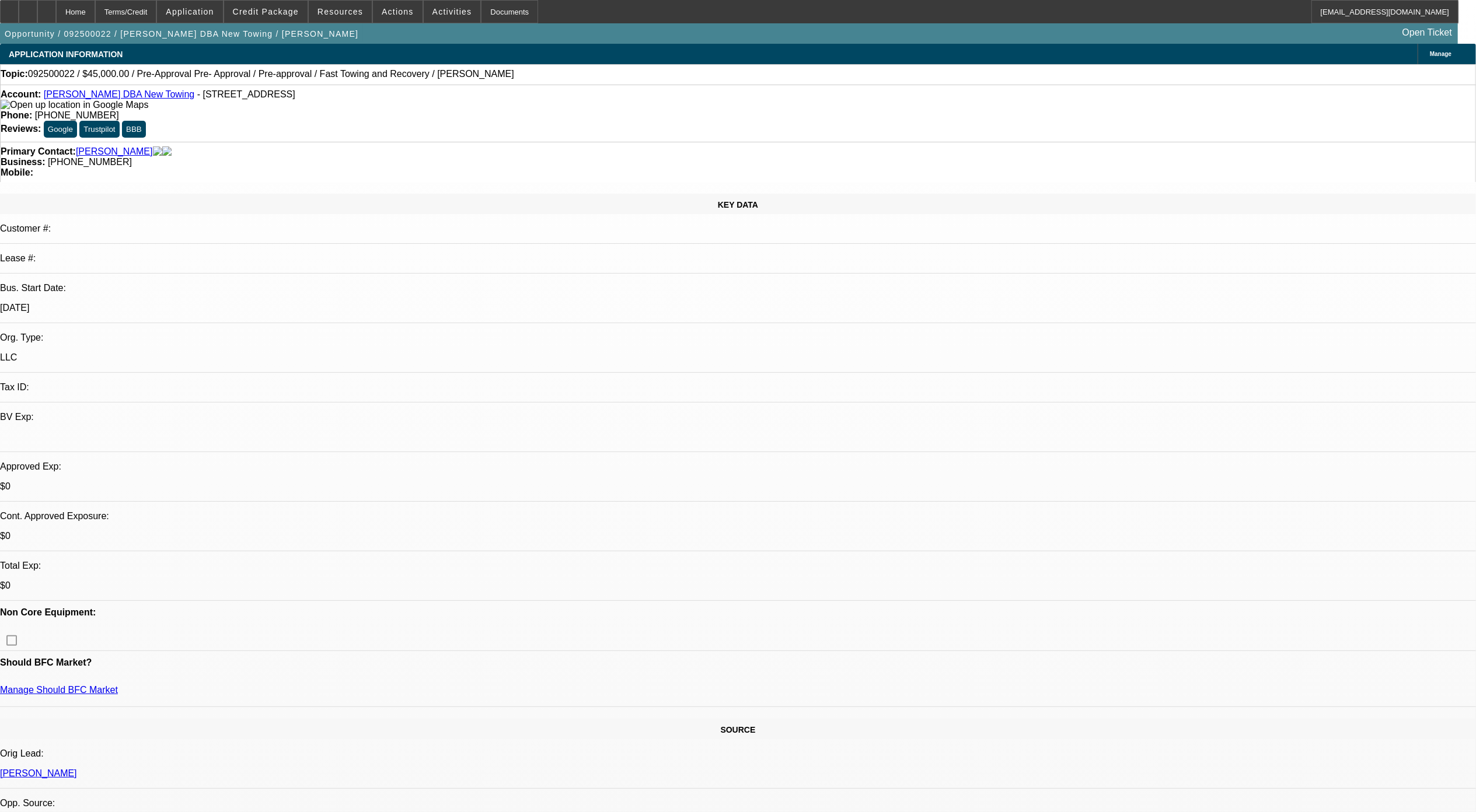
select select "0"
select select "0.1"
select select "0"
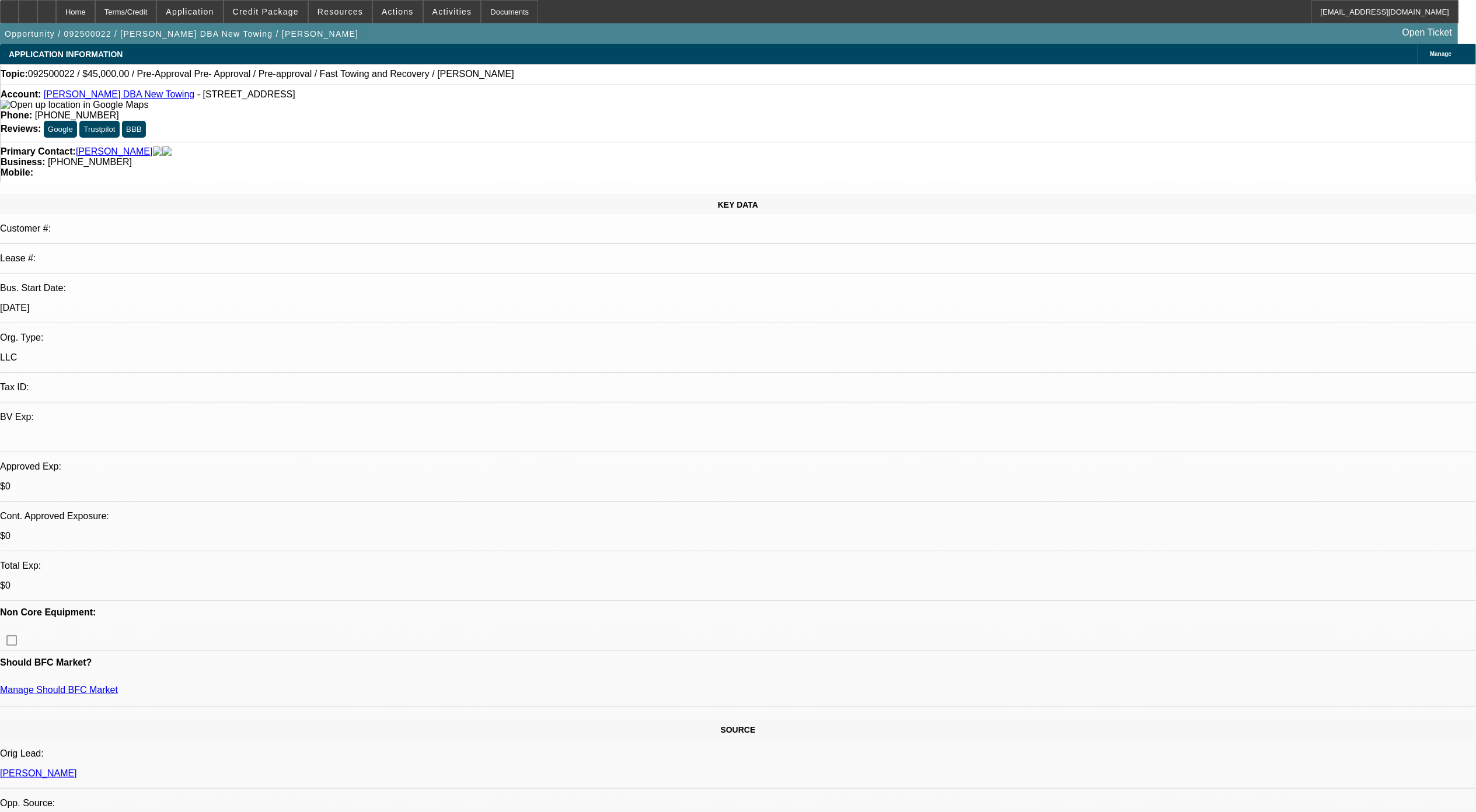
select select "0.1"
select select "0.2"
select select "2"
select select "0.1"
select select "1"
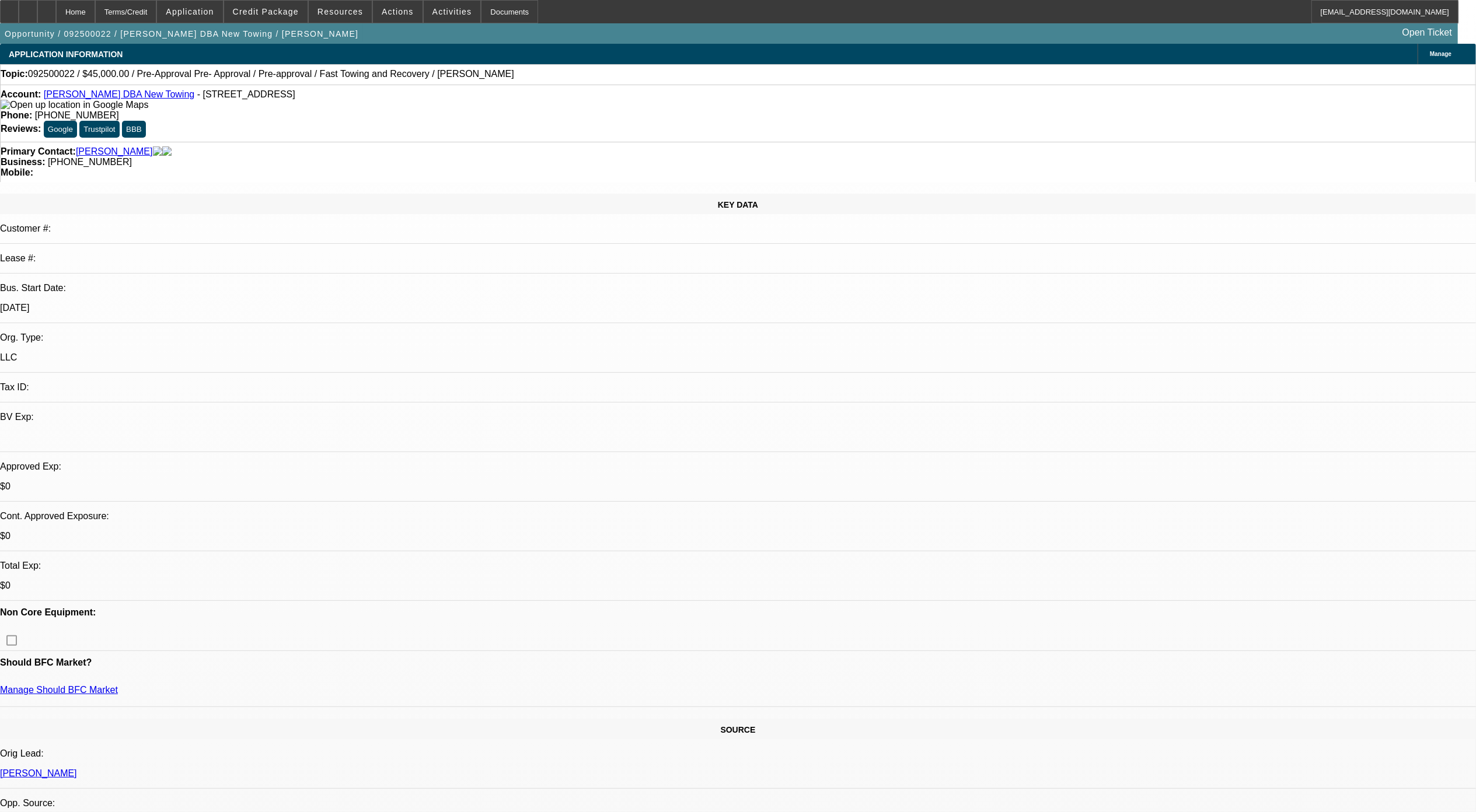
select select "1"
select select "4"
select select "1"
select select "4"
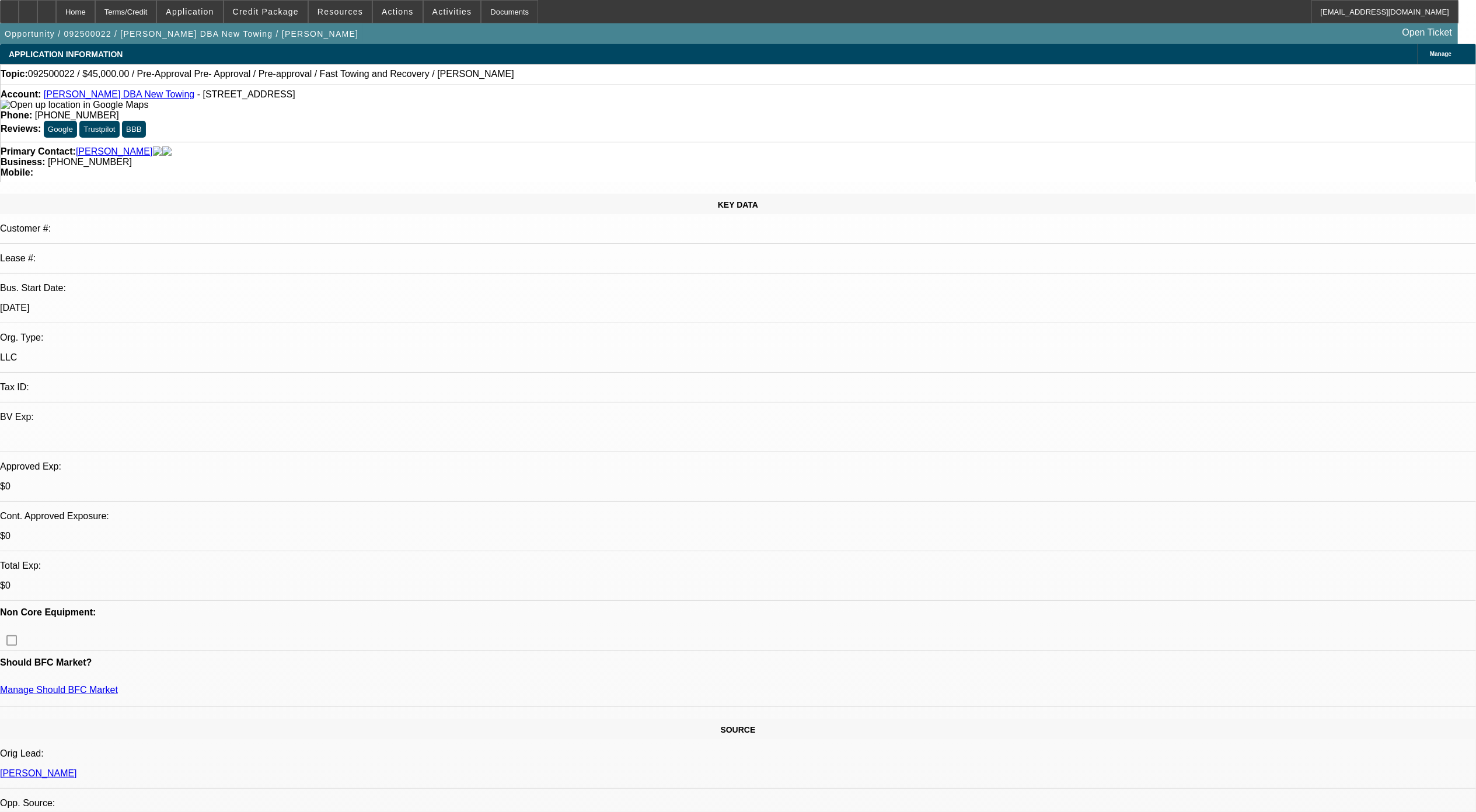
select select "1"
select select "2"
select select "4"
